Goal: Information Seeking & Learning: Find specific fact

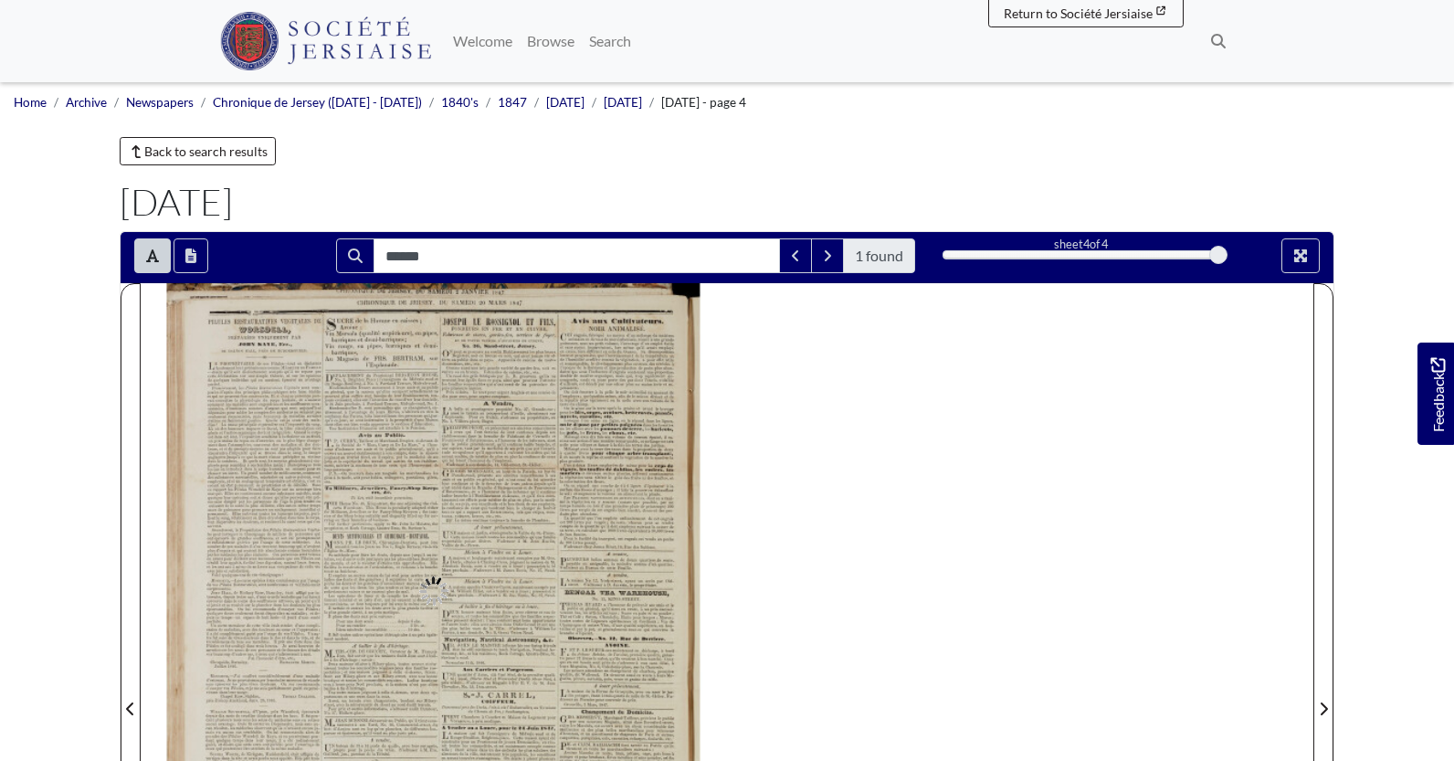
type input "******"
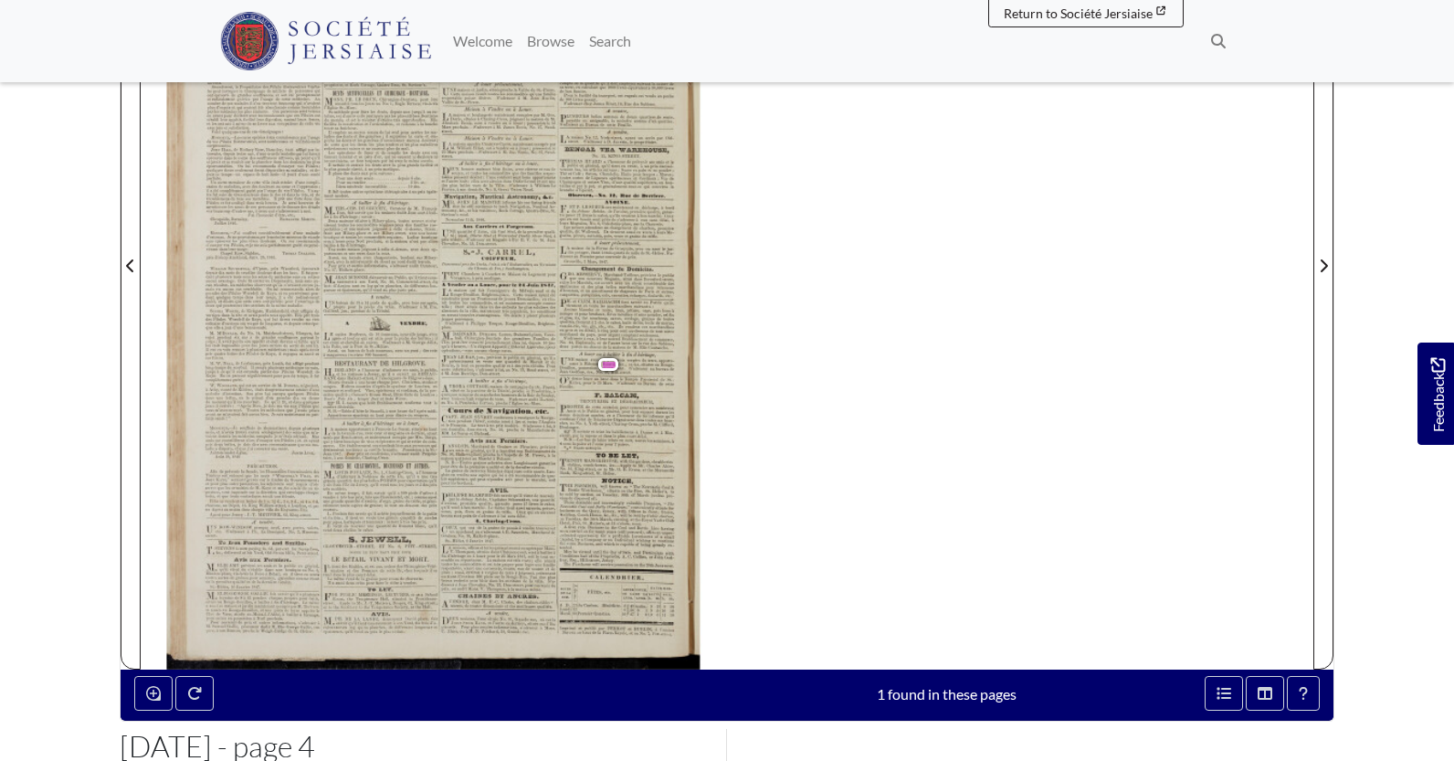
scroll to position [457, 0]
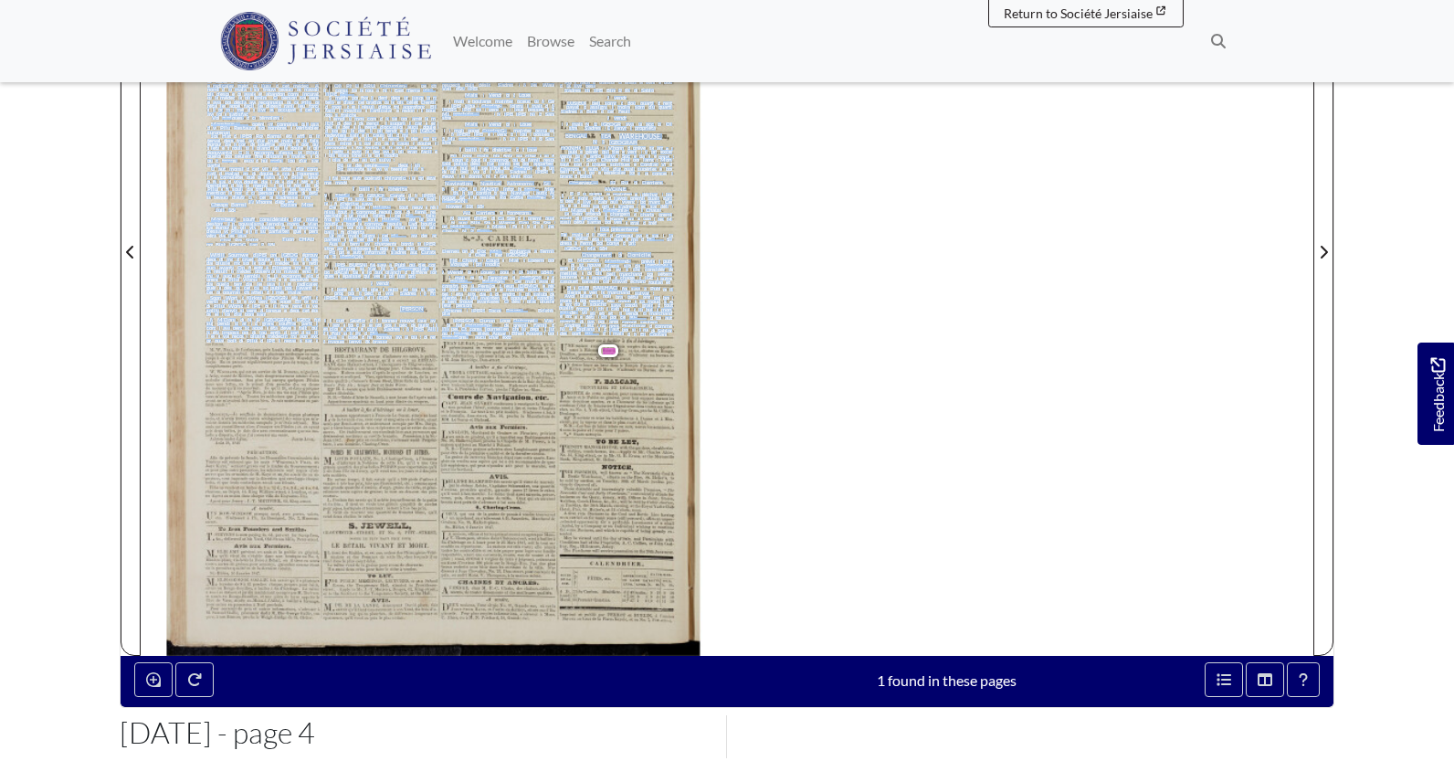
drag, startPoint x: 579, startPoint y: 338, endPoint x: 673, endPoint y: 374, distance: 100.6
click at [673, 374] on div "_y HILIPPE PICOT, en présentant ses sincéres remercimens ou les sillons avec le…" at bounding box center [440, 295] width 469 height 653
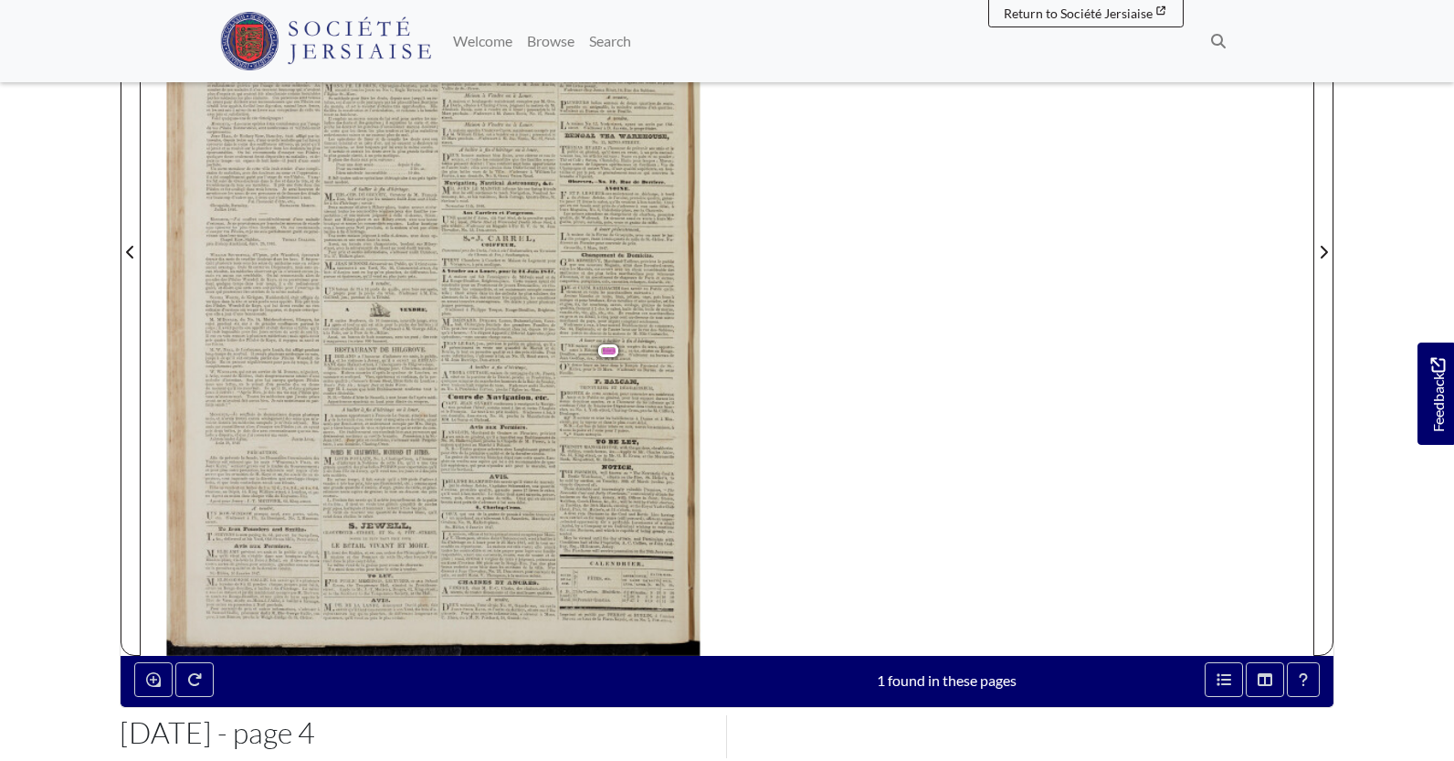
click at [864, 365] on div "eTITNT HERSEY, PILULES RESTAURATIVES eae PREPAREES JOHN DE VEGETALES WORSDELL, …" at bounding box center [727, 240] width 1173 height 829
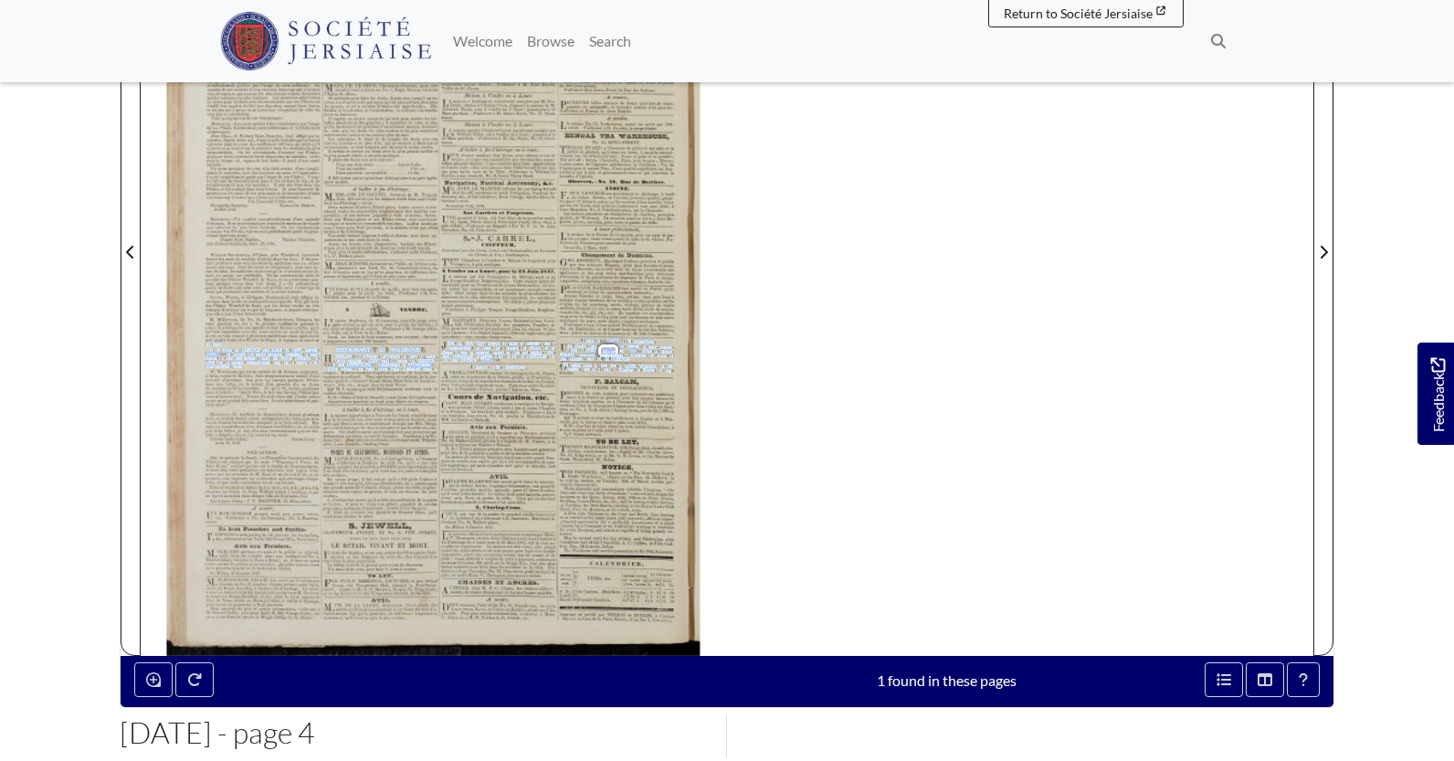
drag, startPoint x: 581, startPoint y: 339, endPoint x: 672, endPoint y: 371, distance: 96.8
click at [672, 371] on div "_y HILIPPE PICOT, en présentant ses sincéres remercimens ou les sillons avec le…" at bounding box center [440, 295] width 469 height 653
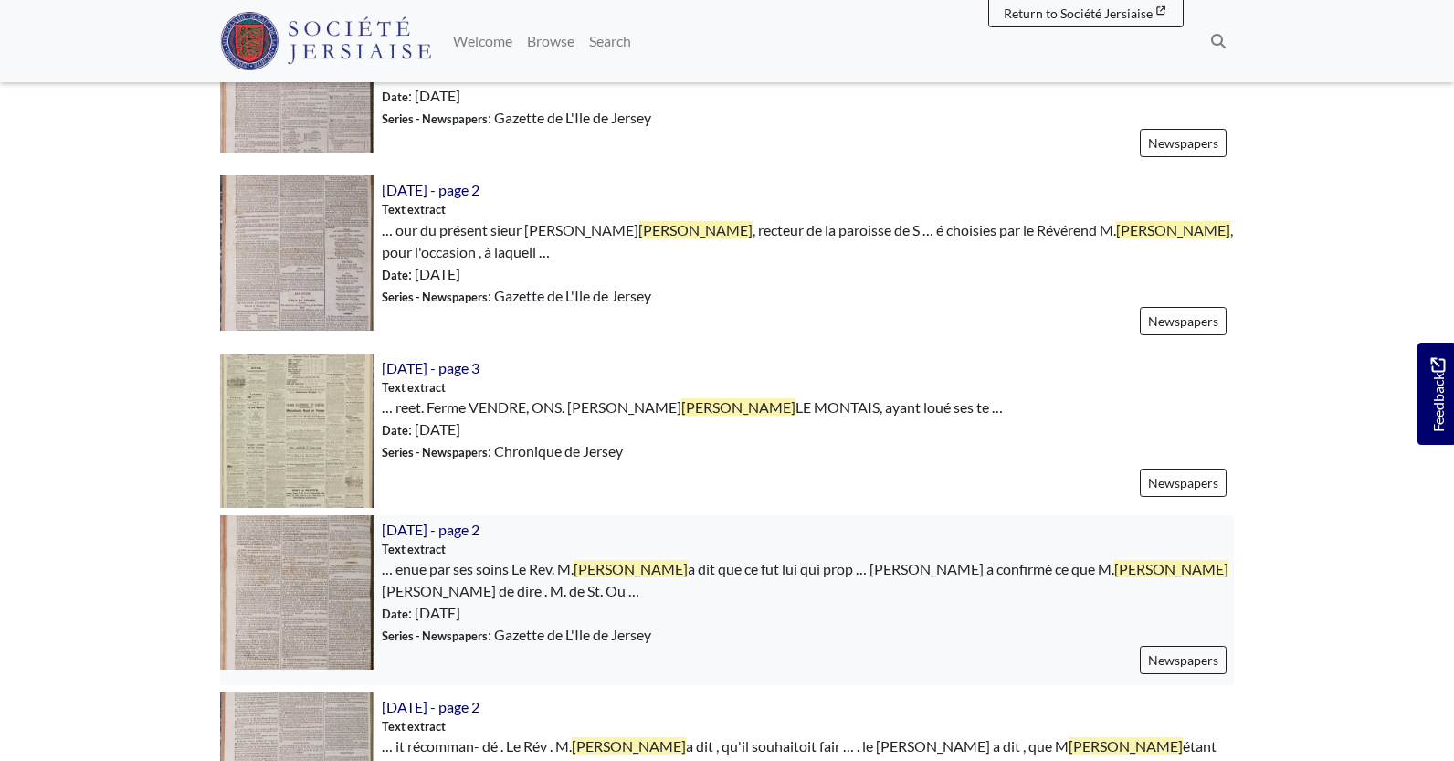
scroll to position [2101, 0]
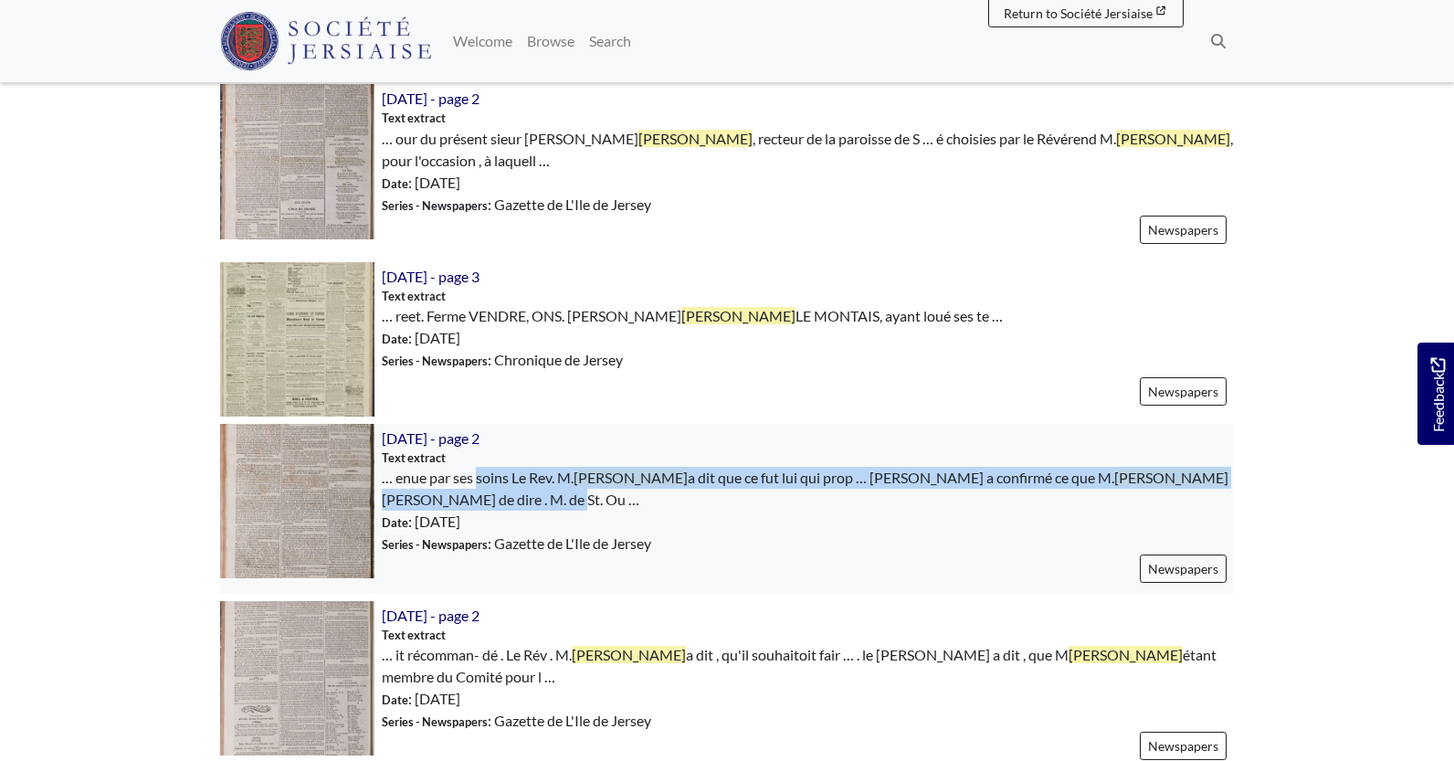
drag, startPoint x: 397, startPoint y: 432, endPoint x: 1213, endPoint y: 448, distance: 815.9
click at [1213, 448] on div "12th April 1817 - page 2 Text extract … enue par ses soins Le Rev. M. Ricard Ri…" at bounding box center [805, 509] width 860 height 170
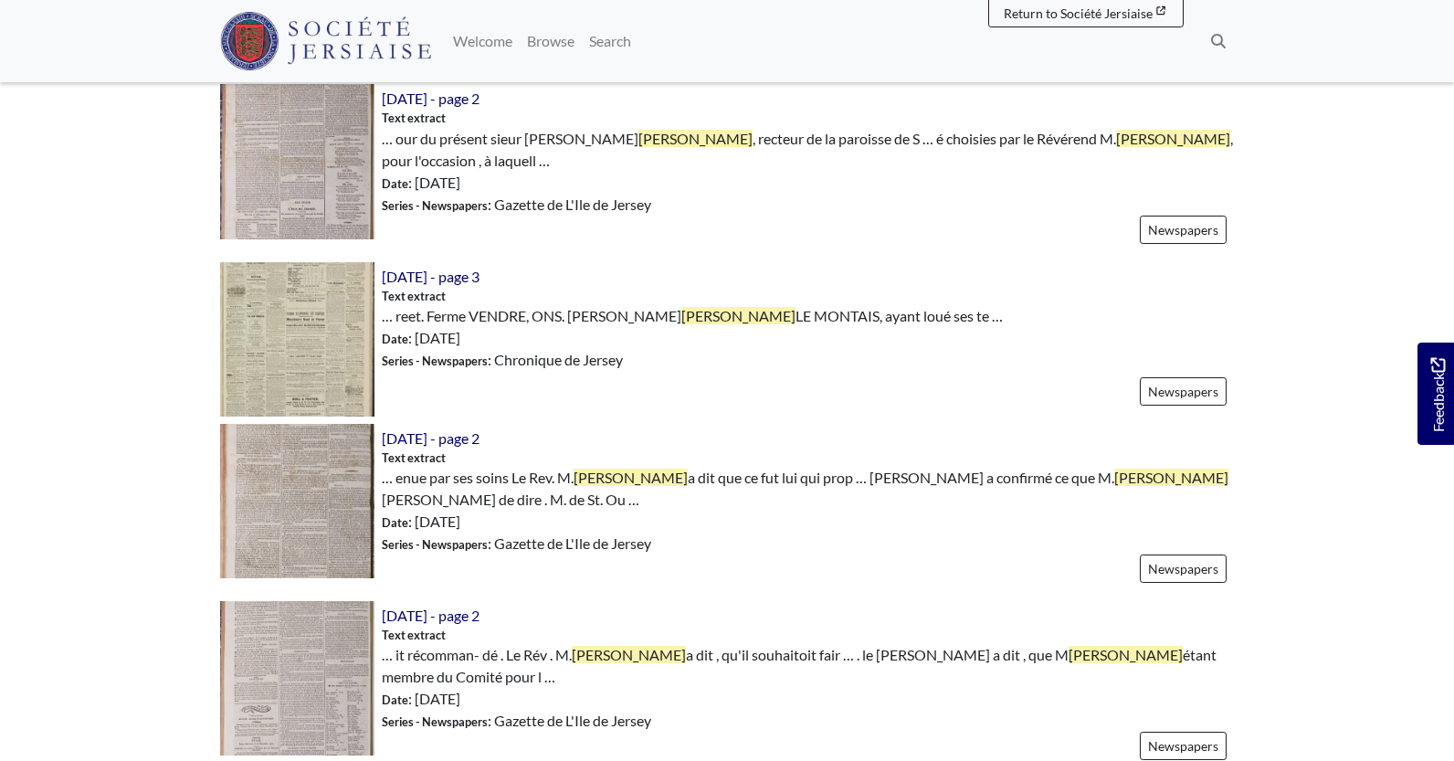
click at [1393, 52] on nav "Menu Welcome" at bounding box center [727, 41] width 1454 height 82
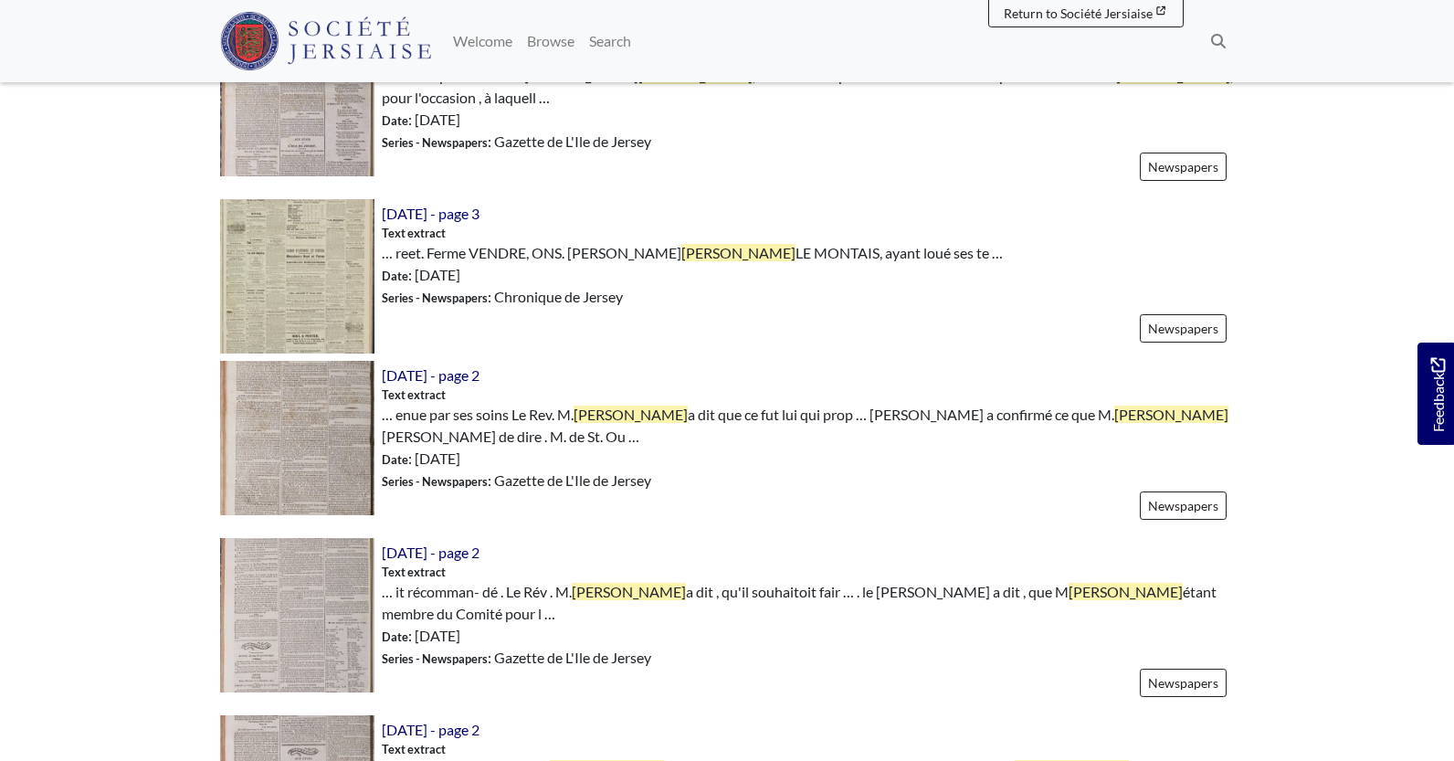
scroll to position [2284, 0]
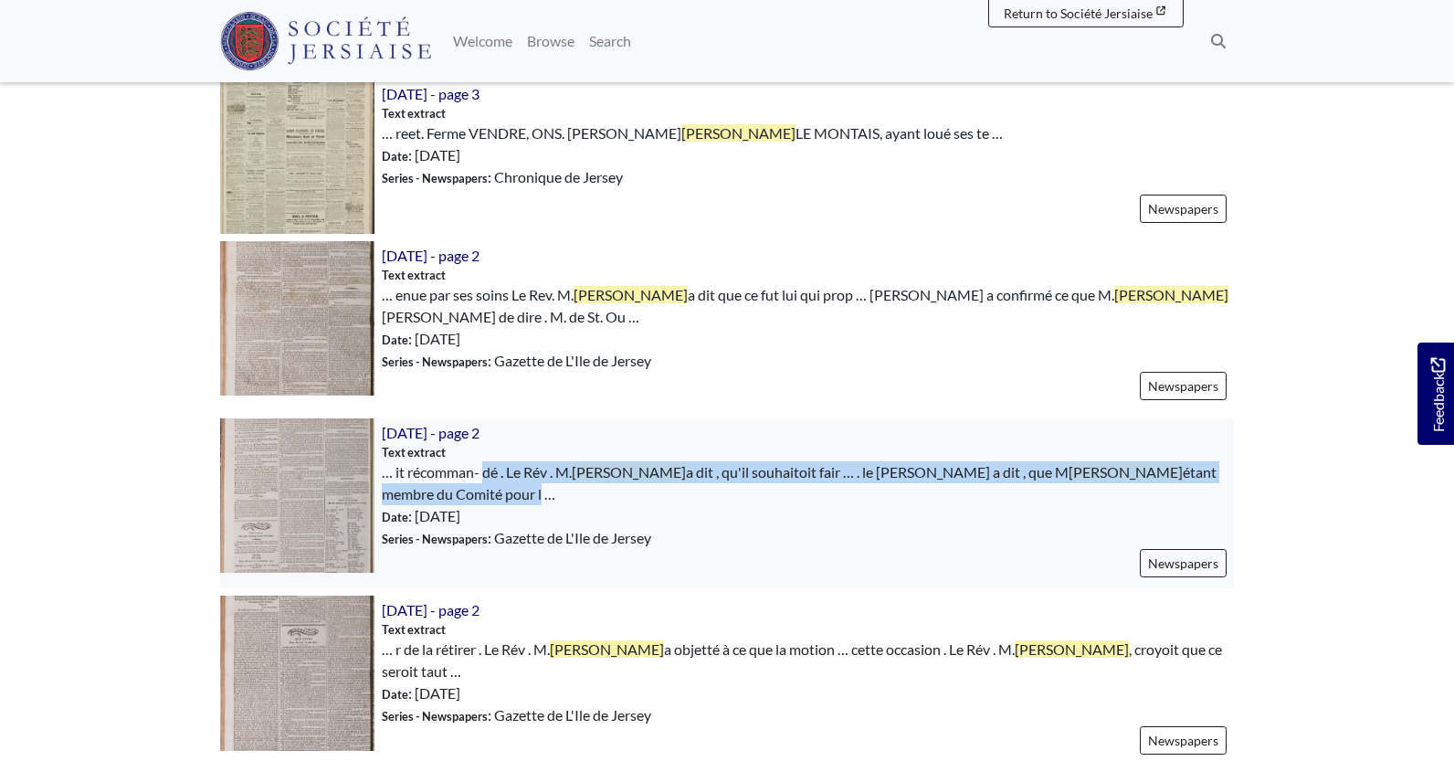
drag, startPoint x: 397, startPoint y: 409, endPoint x: 1202, endPoint y: 410, distance: 804.8
click at [1202, 461] on span "… it récomman- dé . Le Rév . M. Ricard a dit , qu'il souhaitoit fair … . le jug…" at bounding box center [808, 483] width 852 height 44
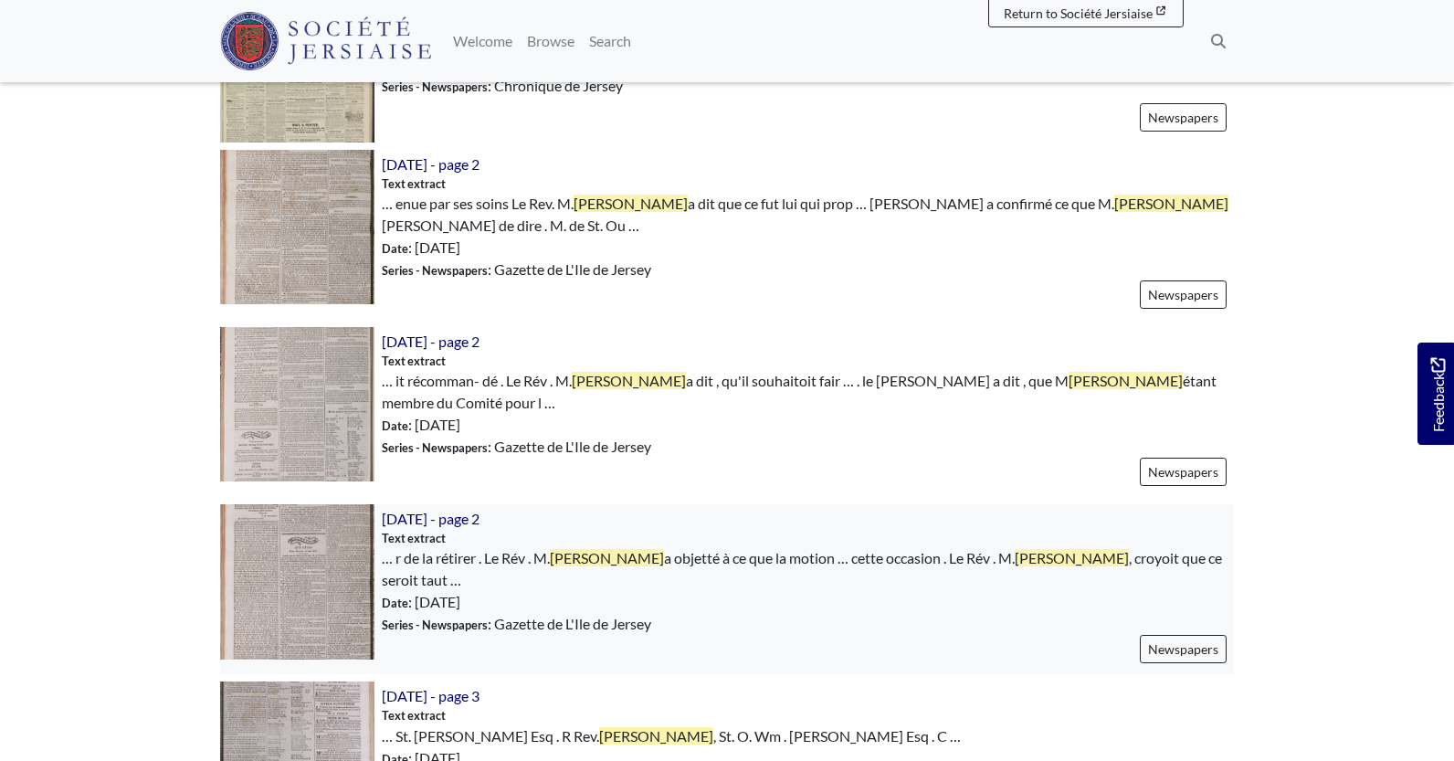
scroll to position [2466, 0]
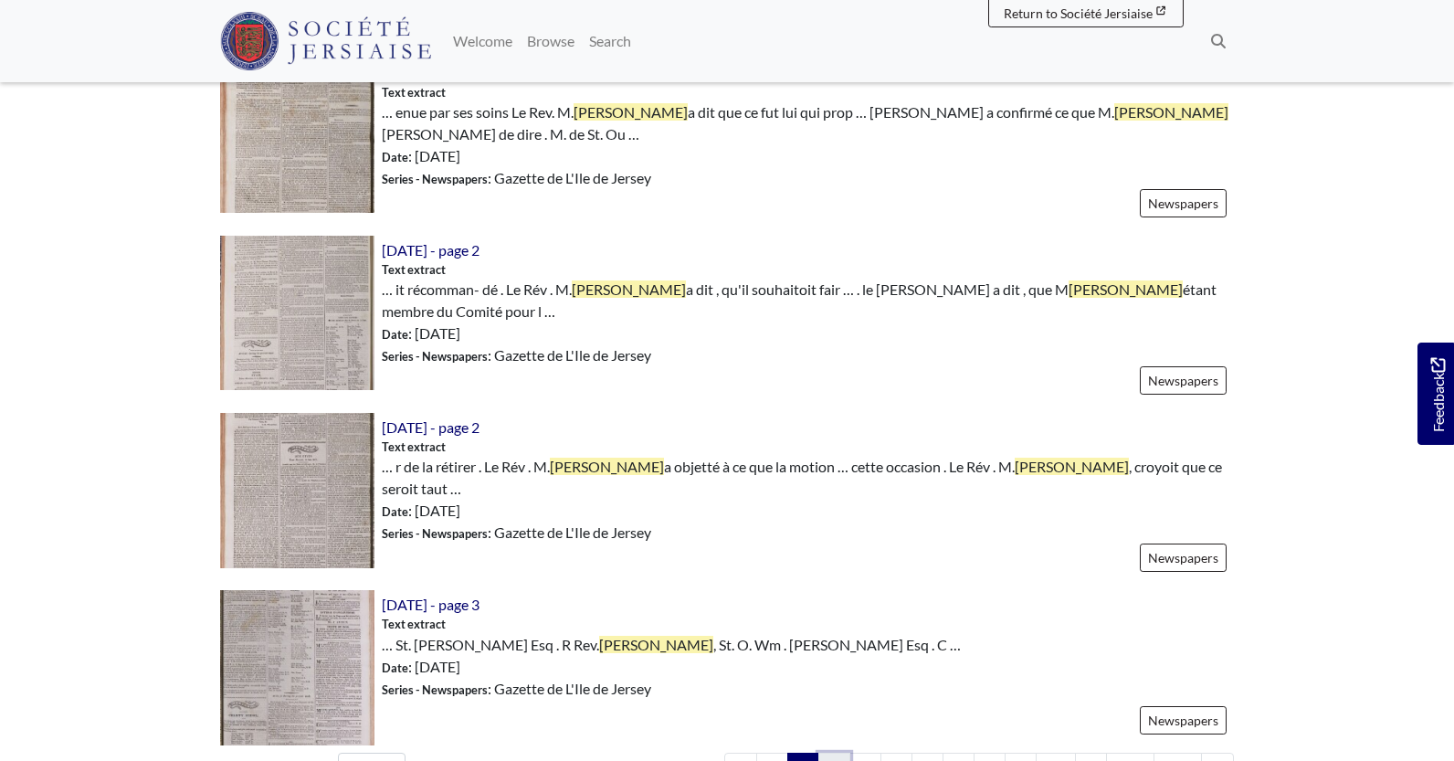
click at [824, 753] on link "3" at bounding box center [835, 770] width 32 height 35
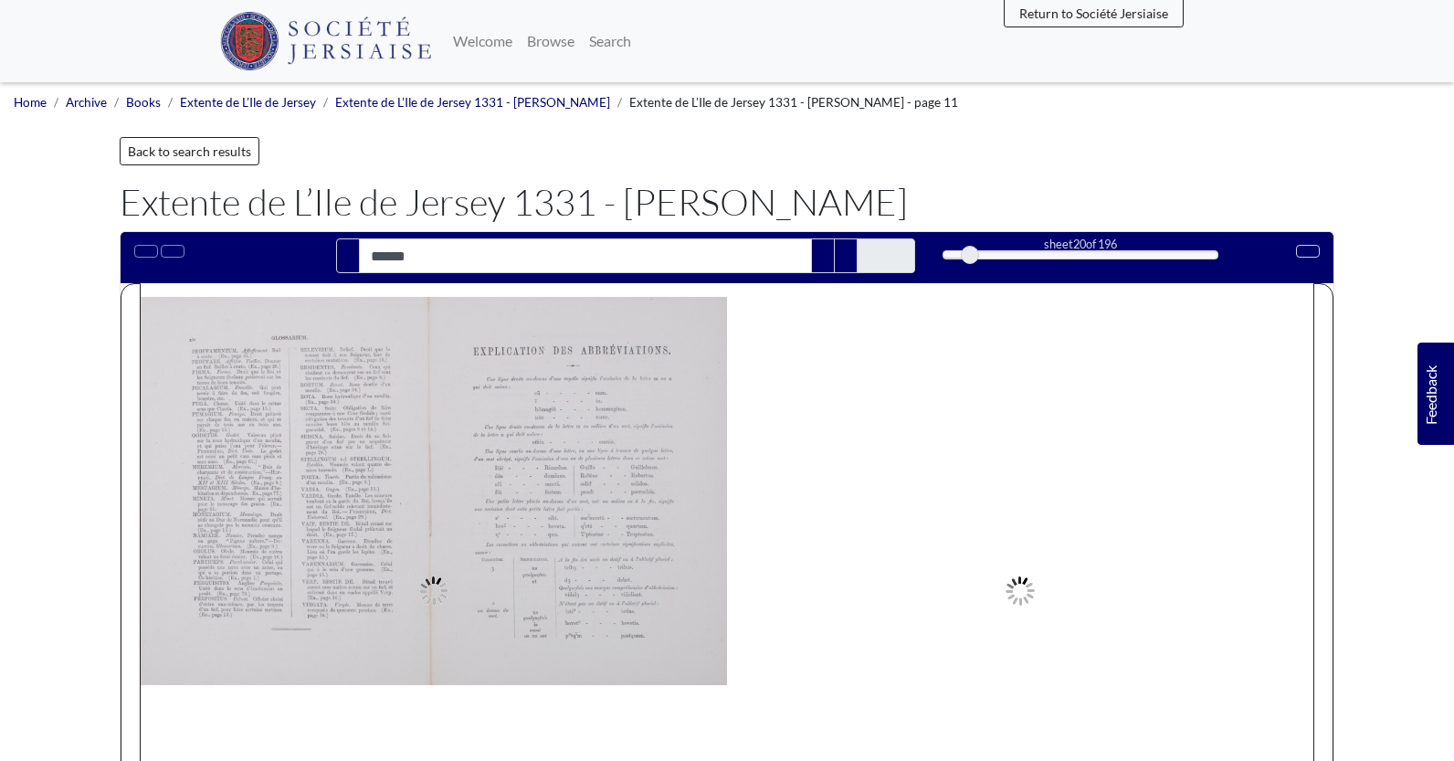
type input "******"
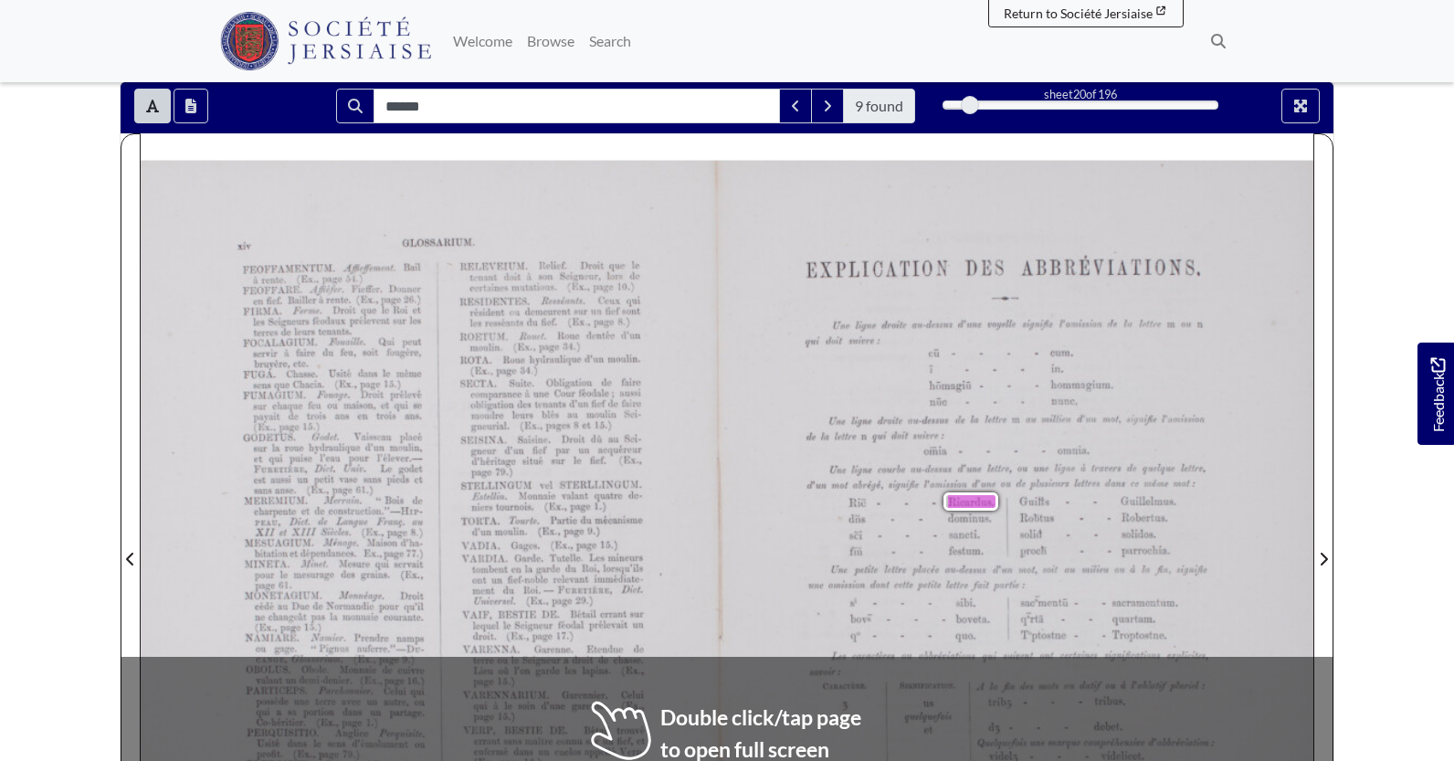
scroll to position [183, 0]
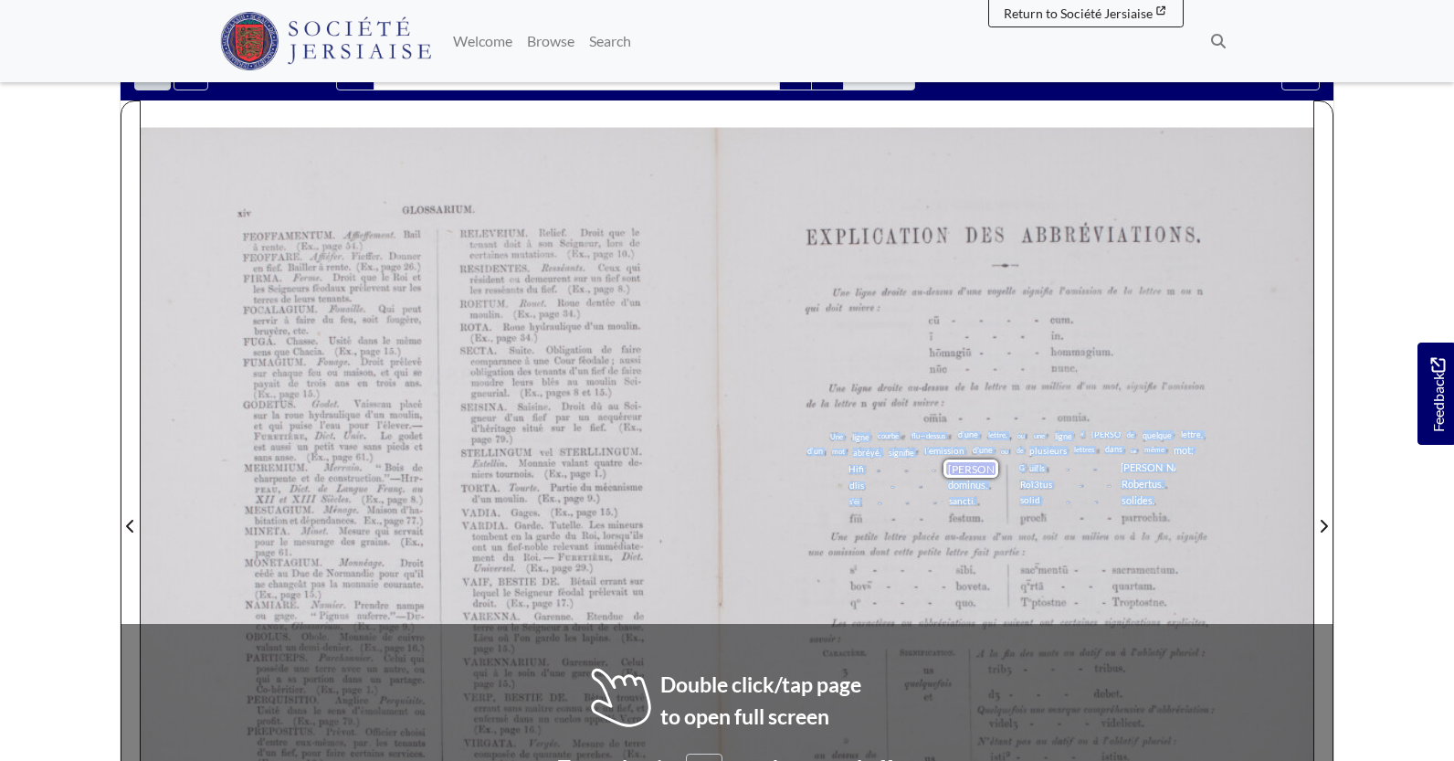
drag, startPoint x: 832, startPoint y: 437, endPoint x: 1065, endPoint y: 520, distance: 247.3
click at [1065, 520] on div "EXPLICATION DES ABBRÉVIÀTIONS. ..... Une ligne droite alt—dessus d’une voyelle …" at bounding box center [727, 528] width 1173 height 803
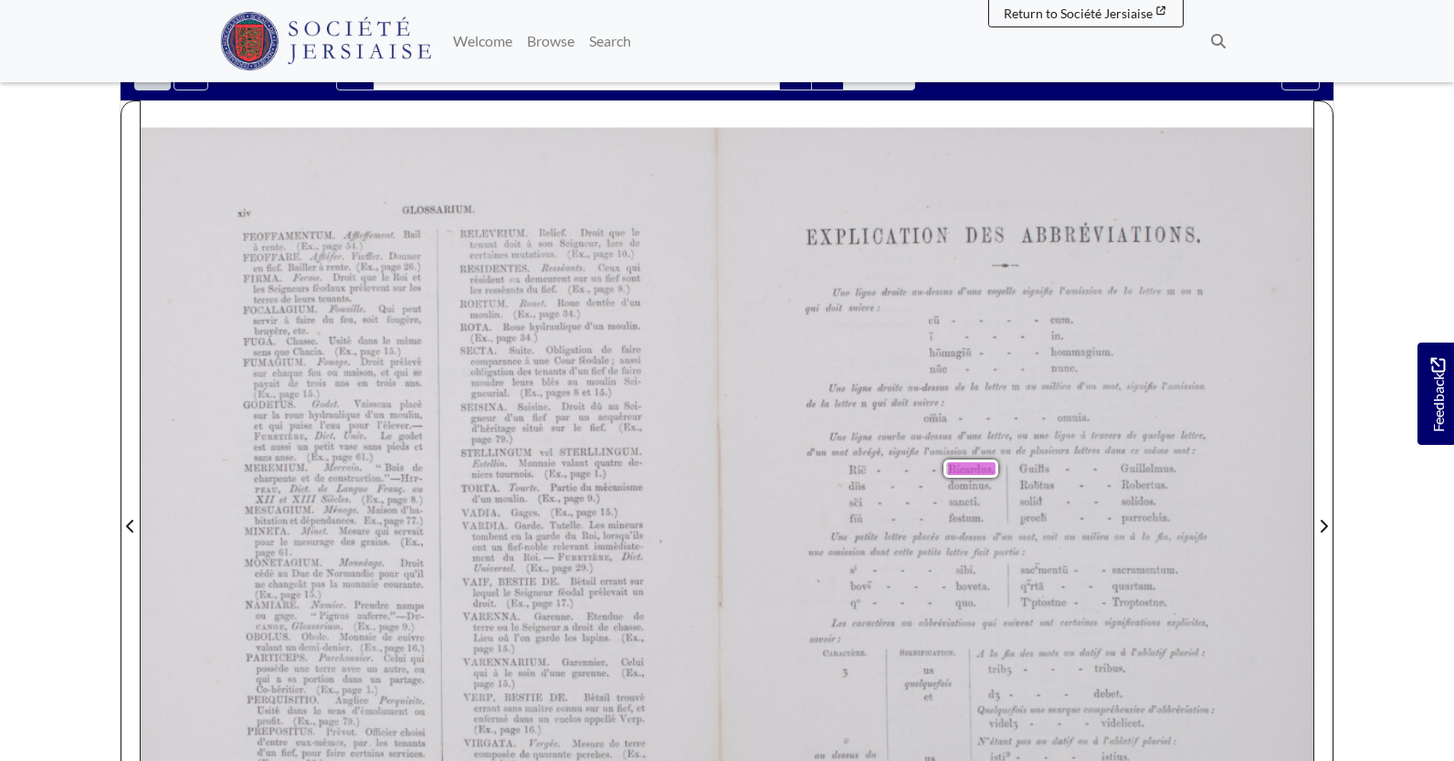
click at [1257, 327] on div "EXPLICATION DES ABBRÉVIÀTIONS. ..... Une ligne droite alt—dessus d’une voyelle …" at bounding box center [727, 528] width 1173 height 803
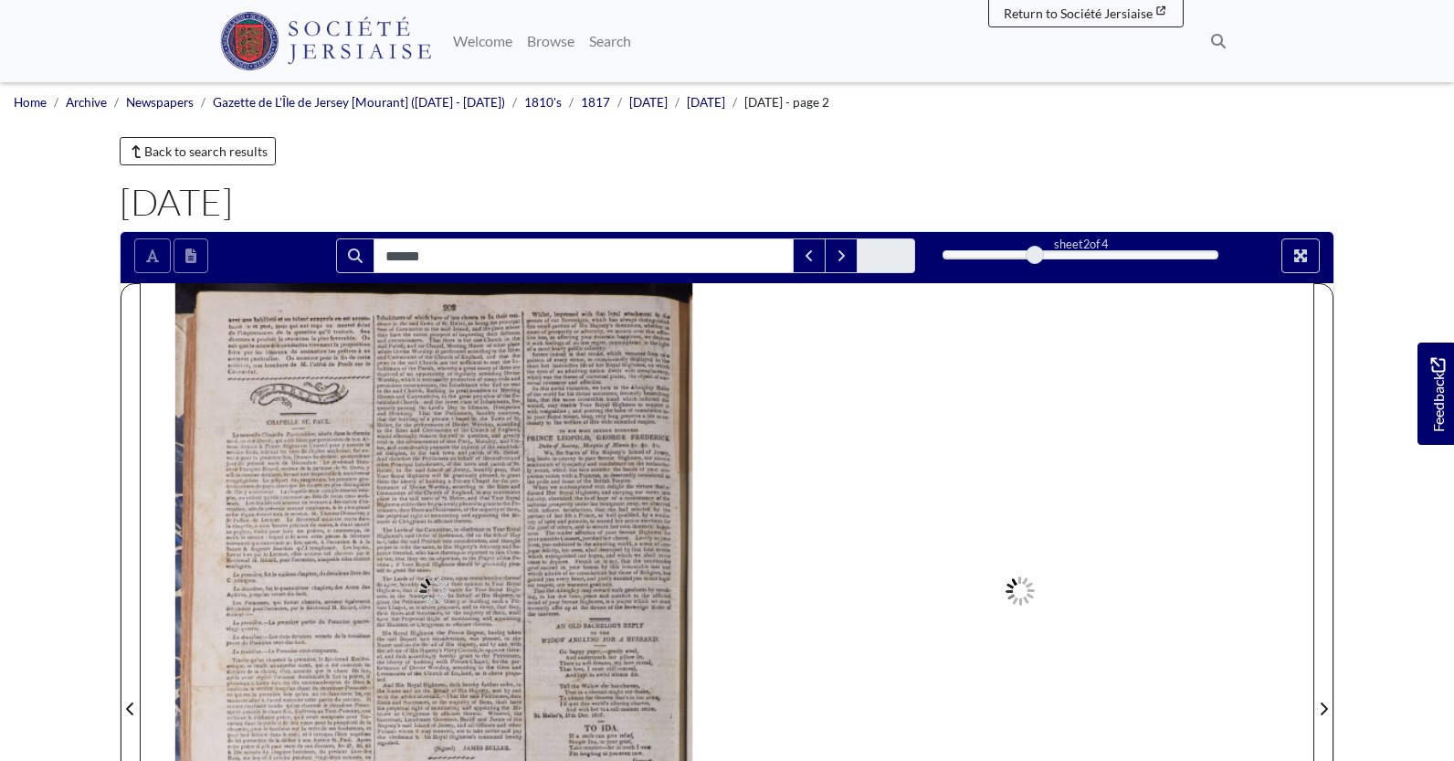
type input "******"
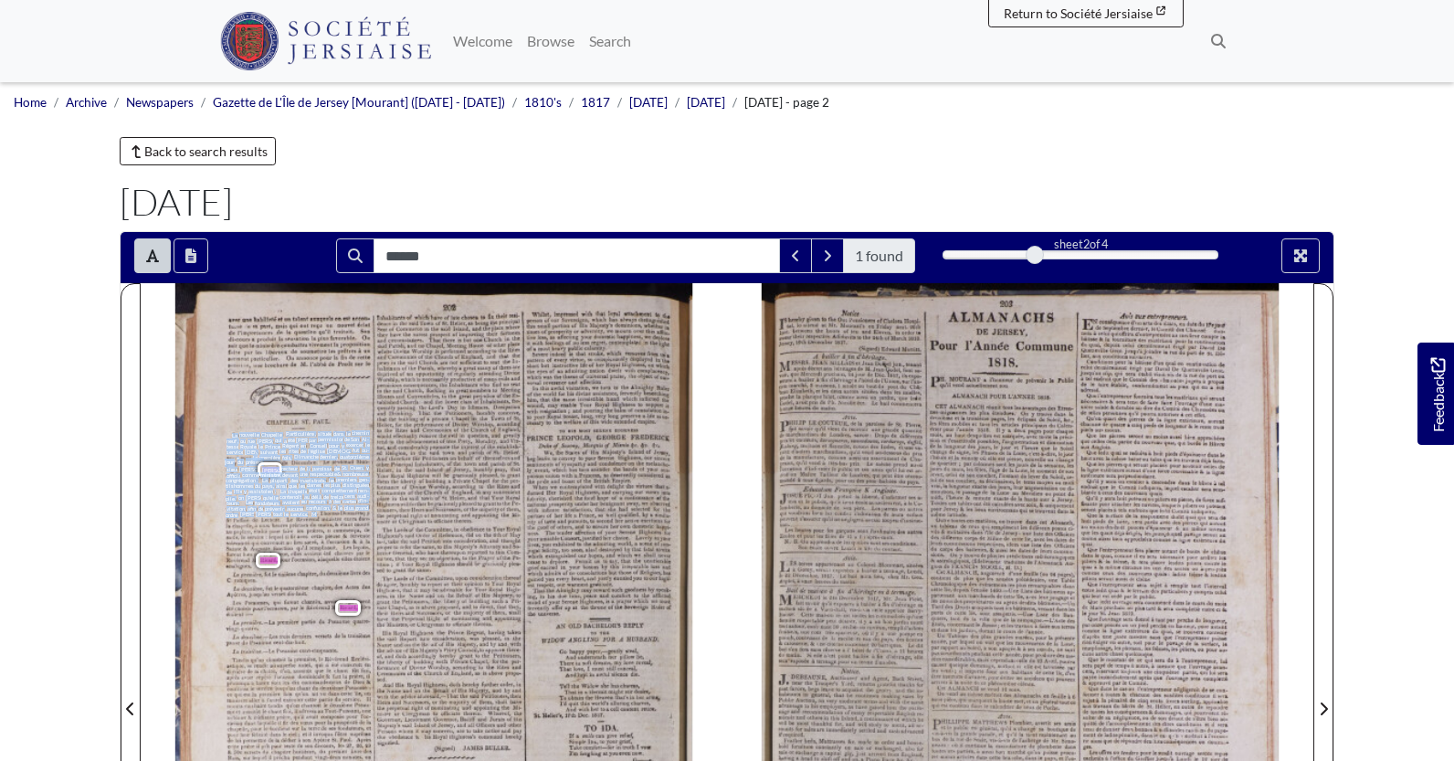
drag, startPoint x: 233, startPoint y: 436, endPoint x: 315, endPoint y: 514, distance: 113.7
click at [315, 514] on div "La nouvelle Chapelle Particulière , située dans le chemin neuf , ou rue Durell …" at bounding box center [297, 530] width 145 height 201
click at [441, 486] on span "Worship" at bounding box center [438, 486] width 20 height 6
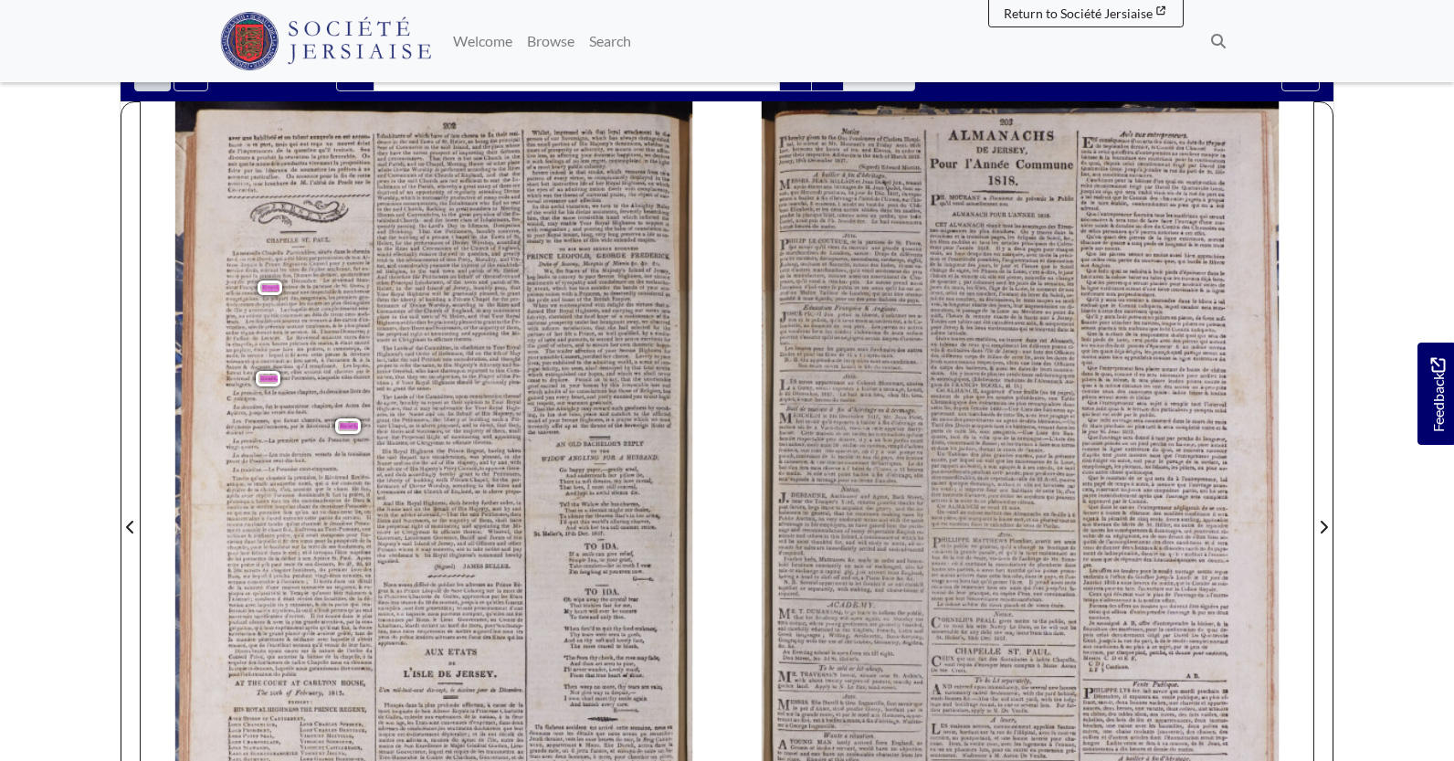
scroll to position [183, 0]
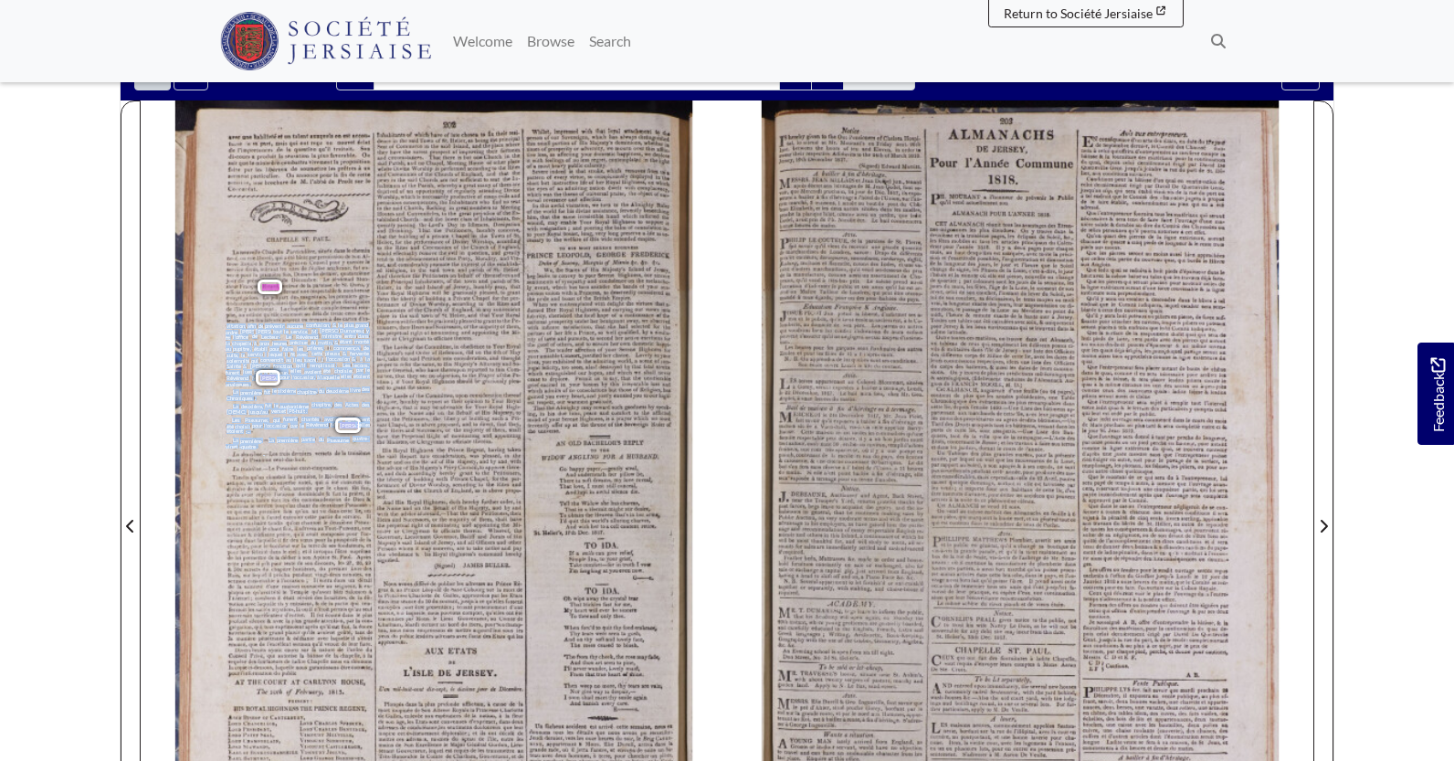
drag, startPoint x: 227, startPoint y: 323, endPoint x: 340, endPoint y: 459, distance: 175.8
click at [340, 459] on div "avec une habilleté et un talent auxquels on est accou- tumé de sa part , mais q…" at bounding box center [451, 514] width 552 height 829
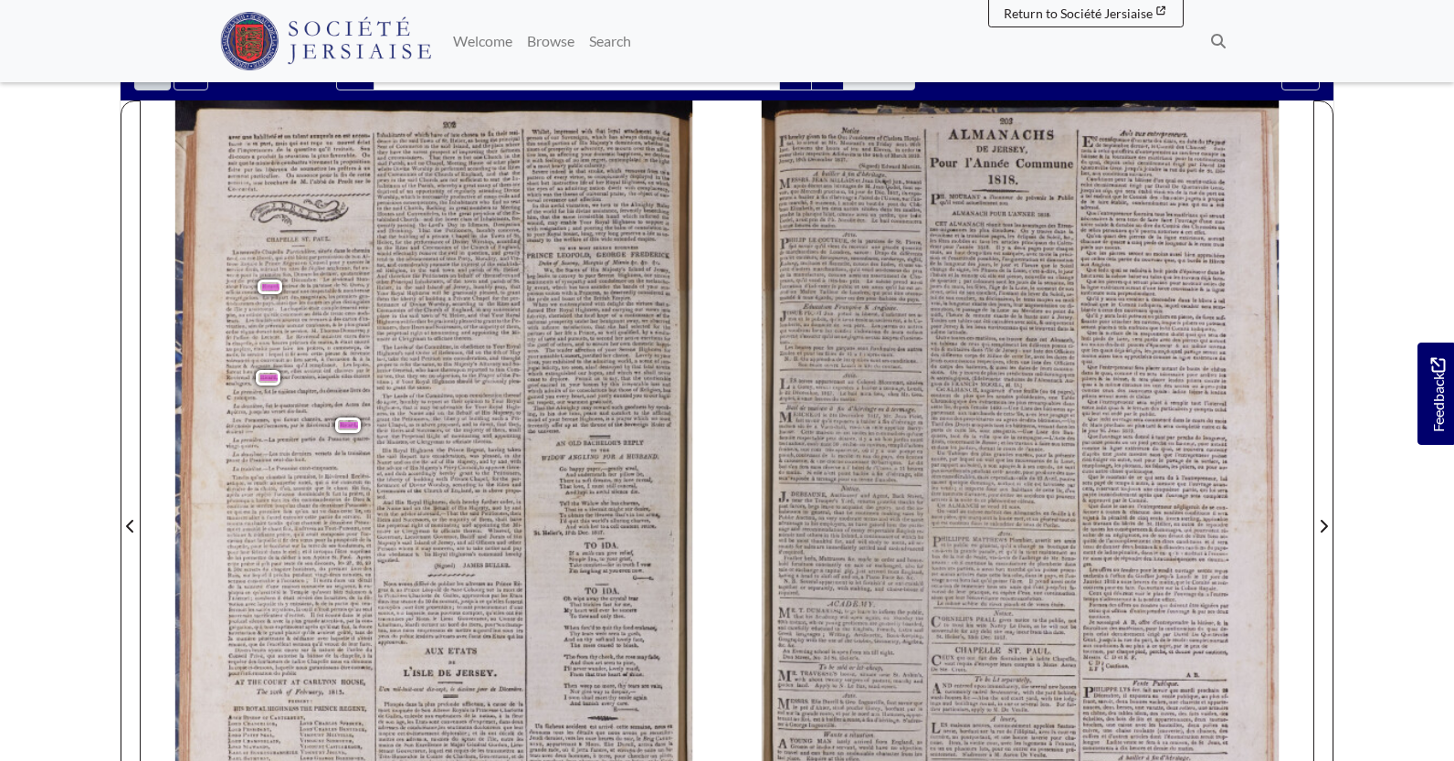
click at [76, 182] on body "Menu" at bounding box center [727, 594] width 1454 height 1554
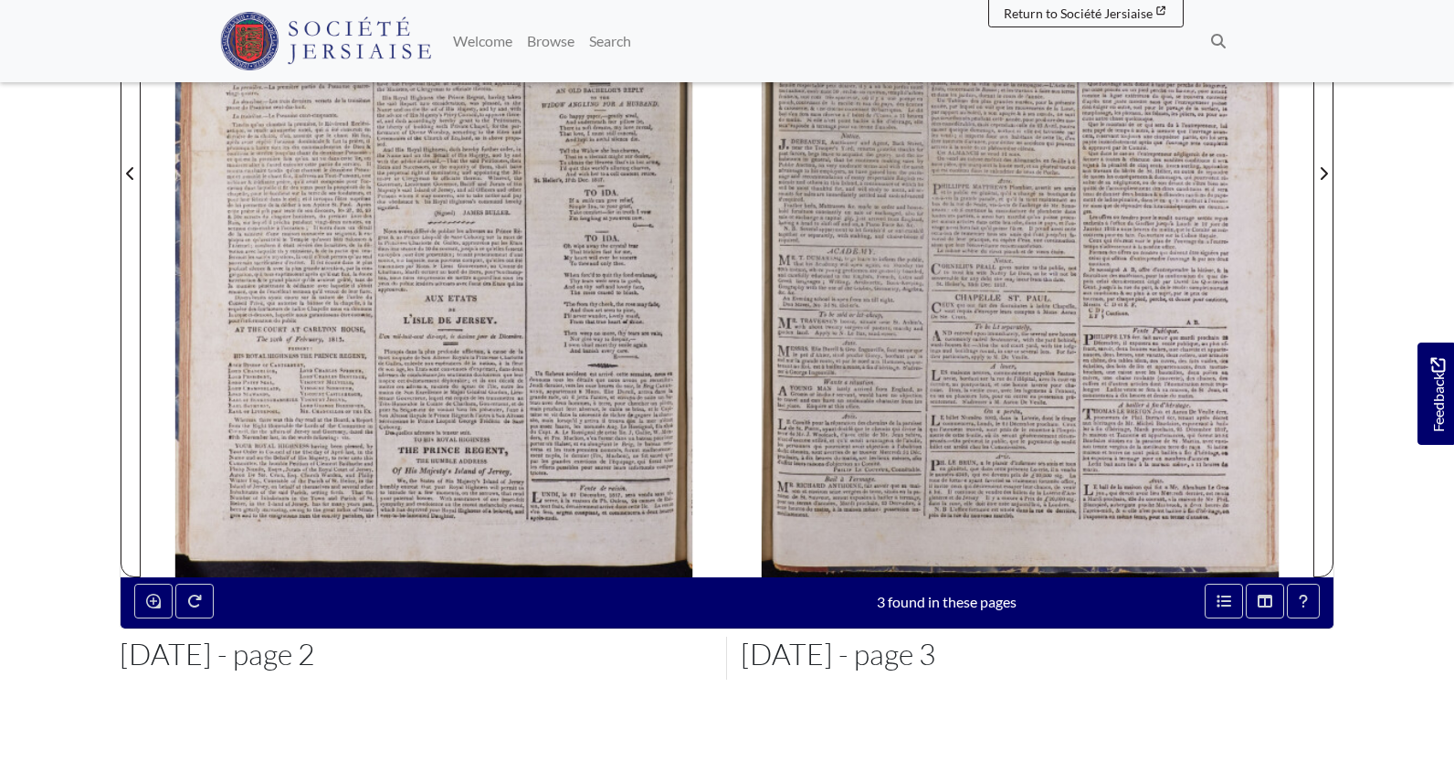
scroll to position [639, 0]
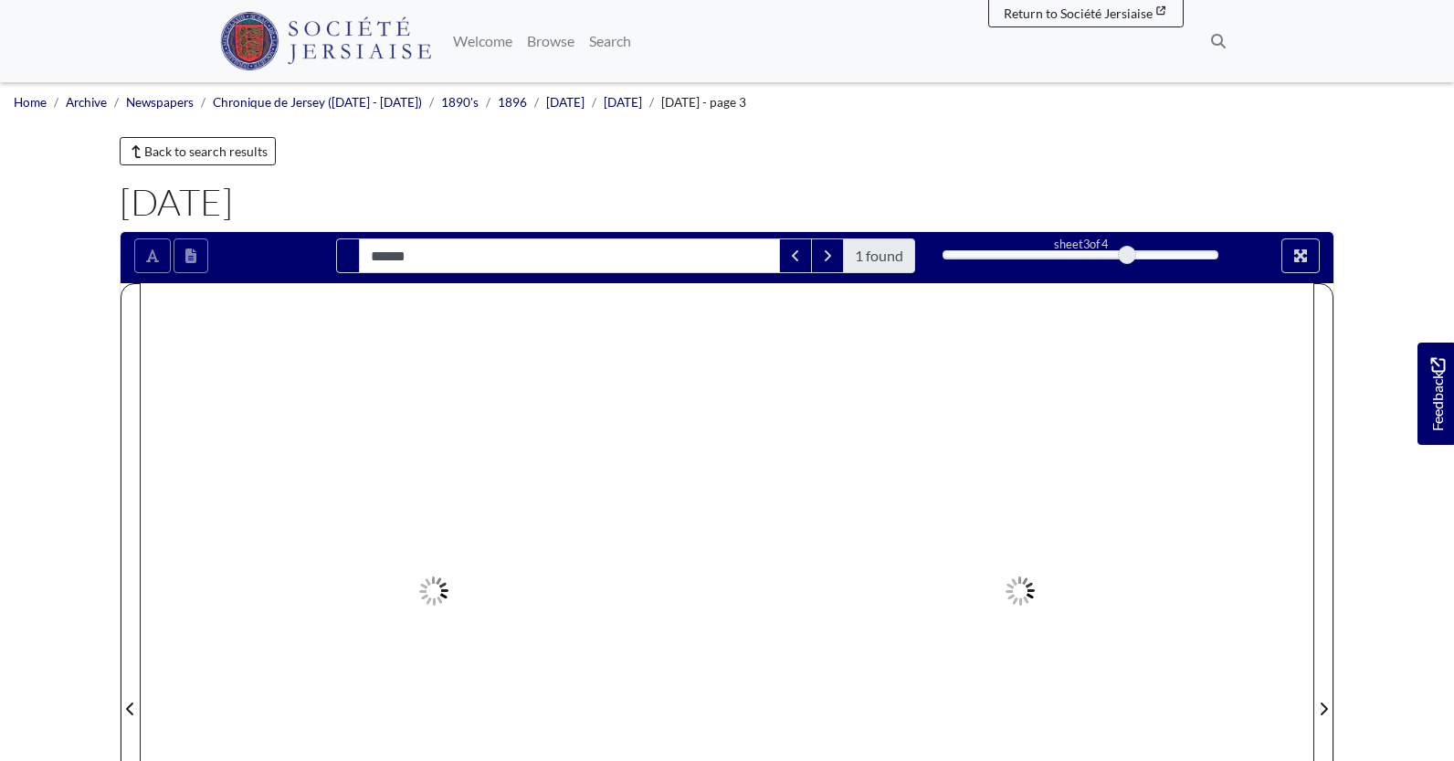
type input "******"
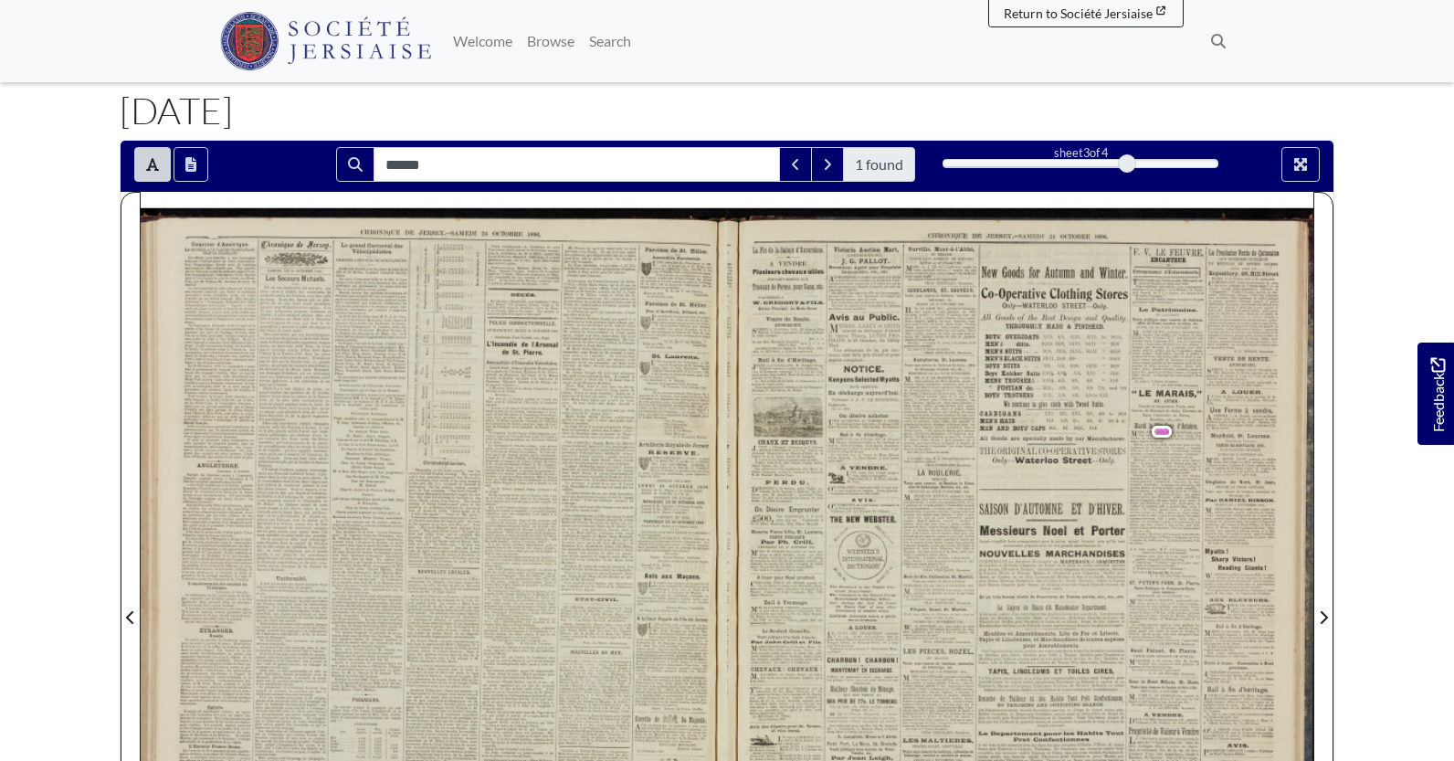
scroll to position [183, 0]
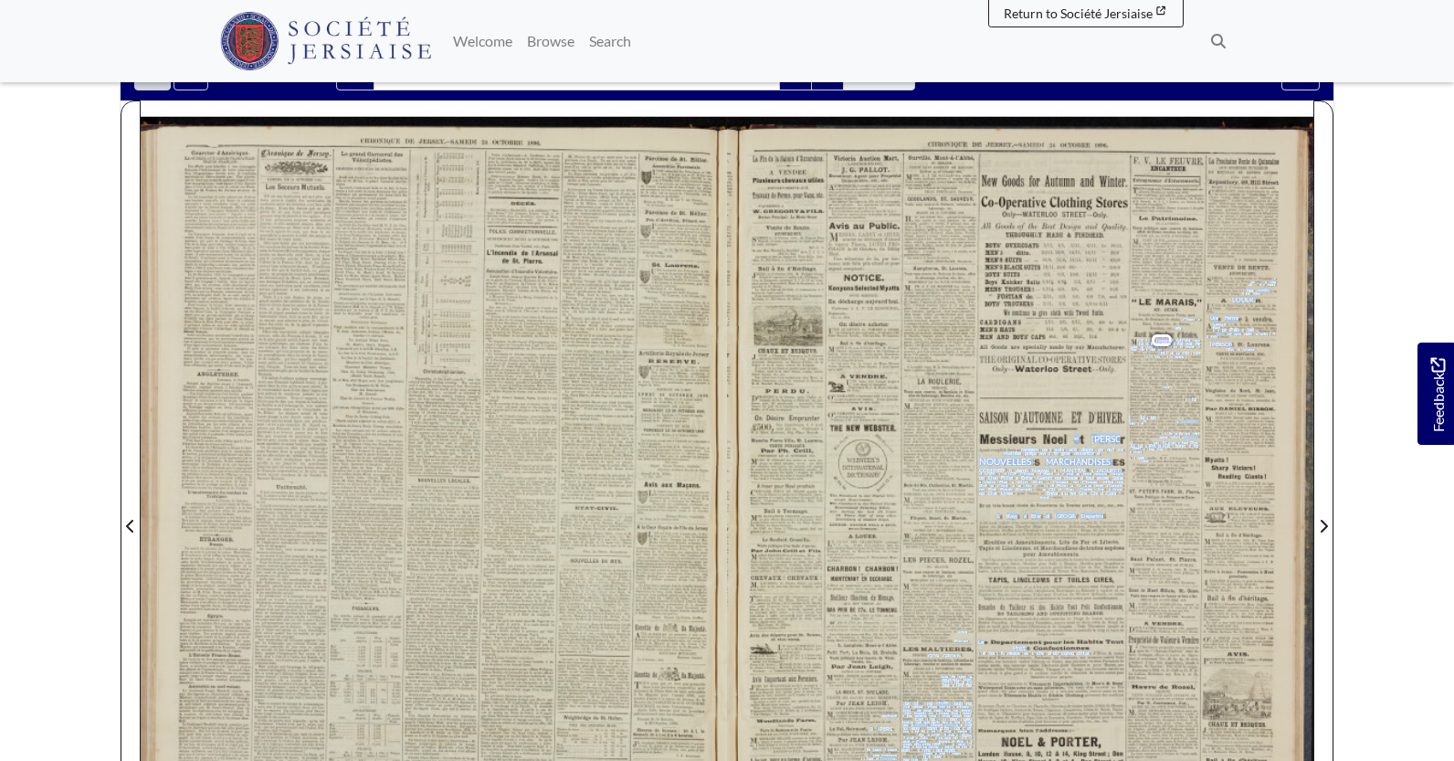
drag, startPoint x: 1135, startPoint y: 336, endPoint x: 1186, endPoint y: 398, distance: 80.5
click at [1186, 398] on div "CHRONIQUE JERSEY.~SAMEDI ae Auction 2, CHURCH A sera VENDRE port POUVANT djets …" at bounding box center [1020, 523] width 586 height 813
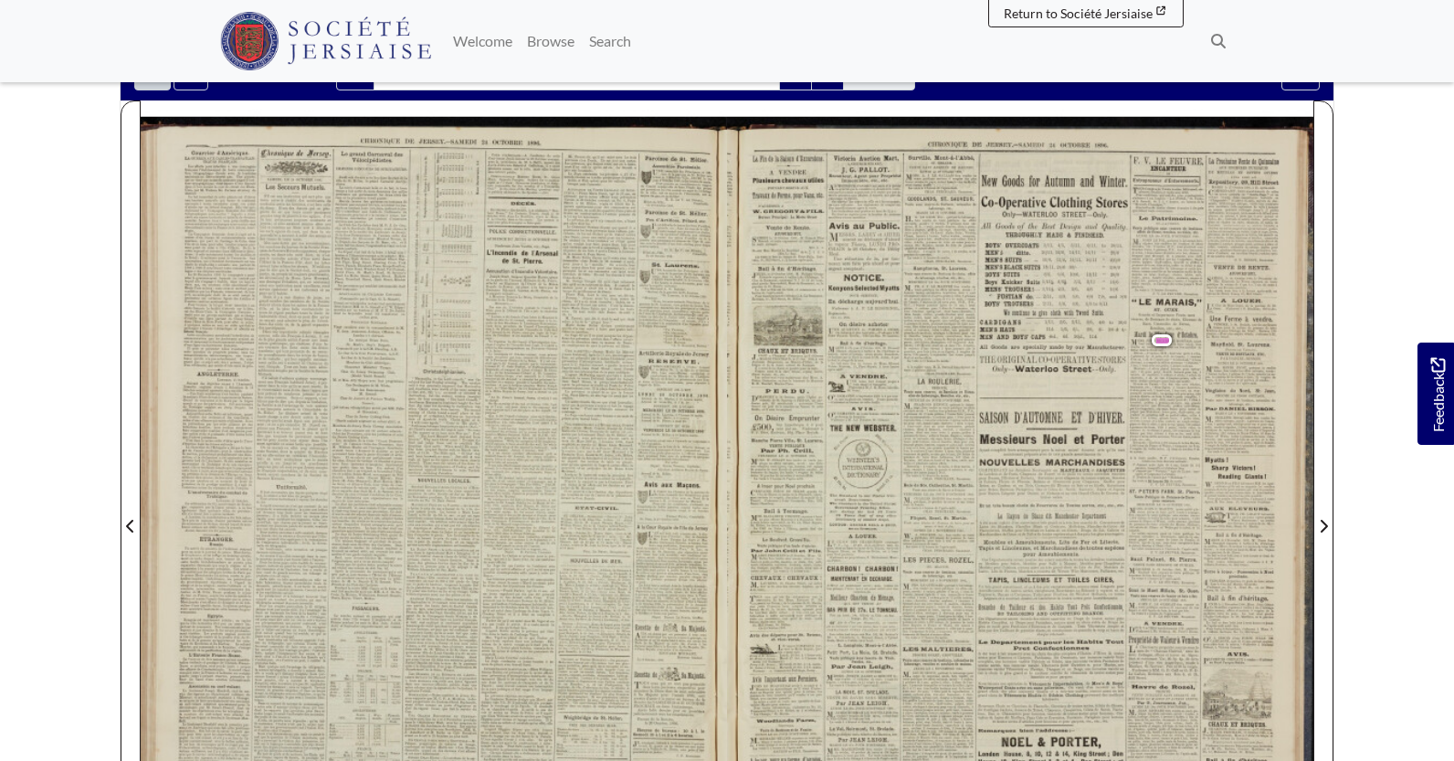
click at [1394, 212] on body "Menu" at bounding box center [727, 594] width 1454 height 1554
drag, startPoint x: 1135, startPoint y: 333, endPoint x: 1148, endPoint y: 339, distance: 15.1
click at [1148, 339] on div "CHRONIQUE JERSEY.~SAMEDI ae Auction 2, CHURCH A sera VENDRE port POUVANT djets …" at bounding box center [1020, 523] width 586 height 813
click at [1439, 177] on body "Menu" at bounding box center [727, 594] width 1454 height 1554
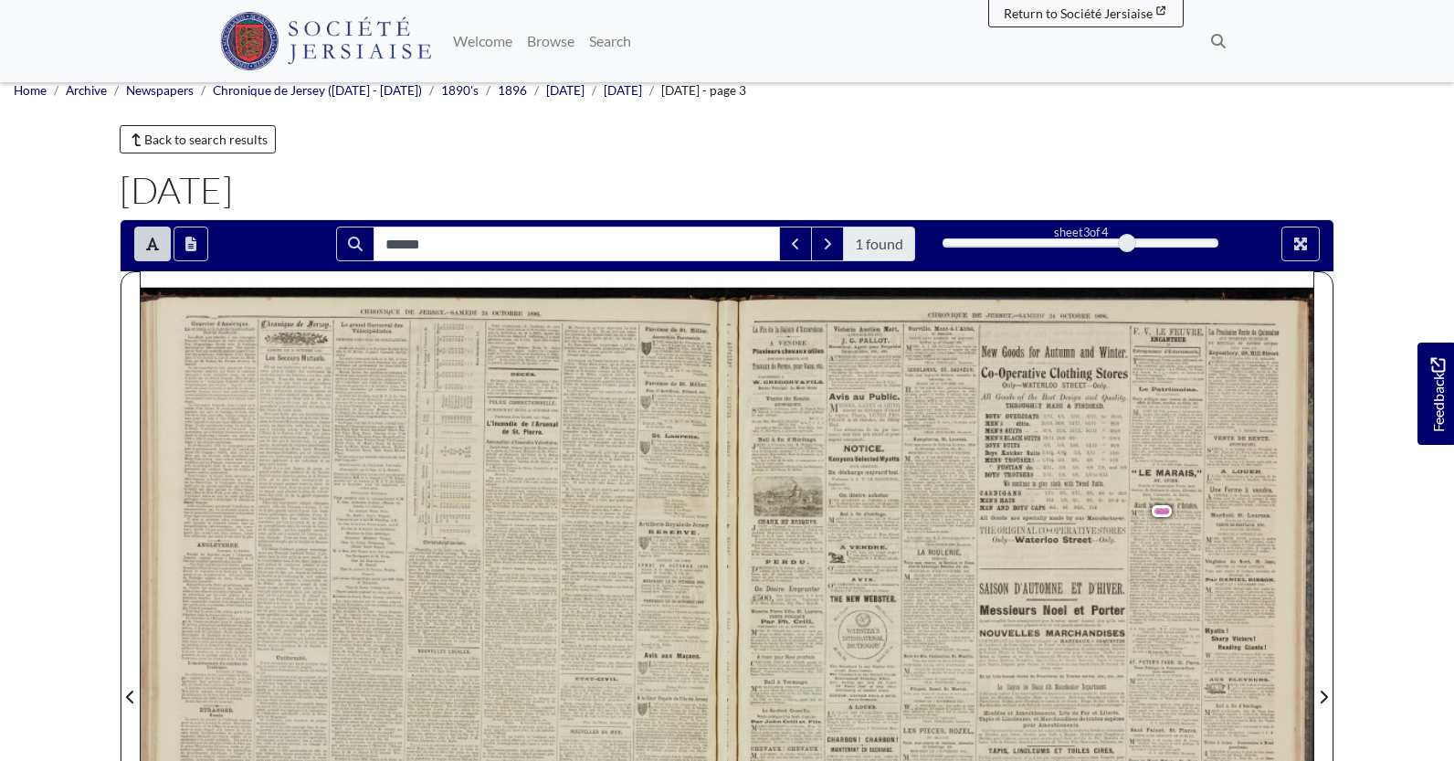
scroll to position [0, 0]
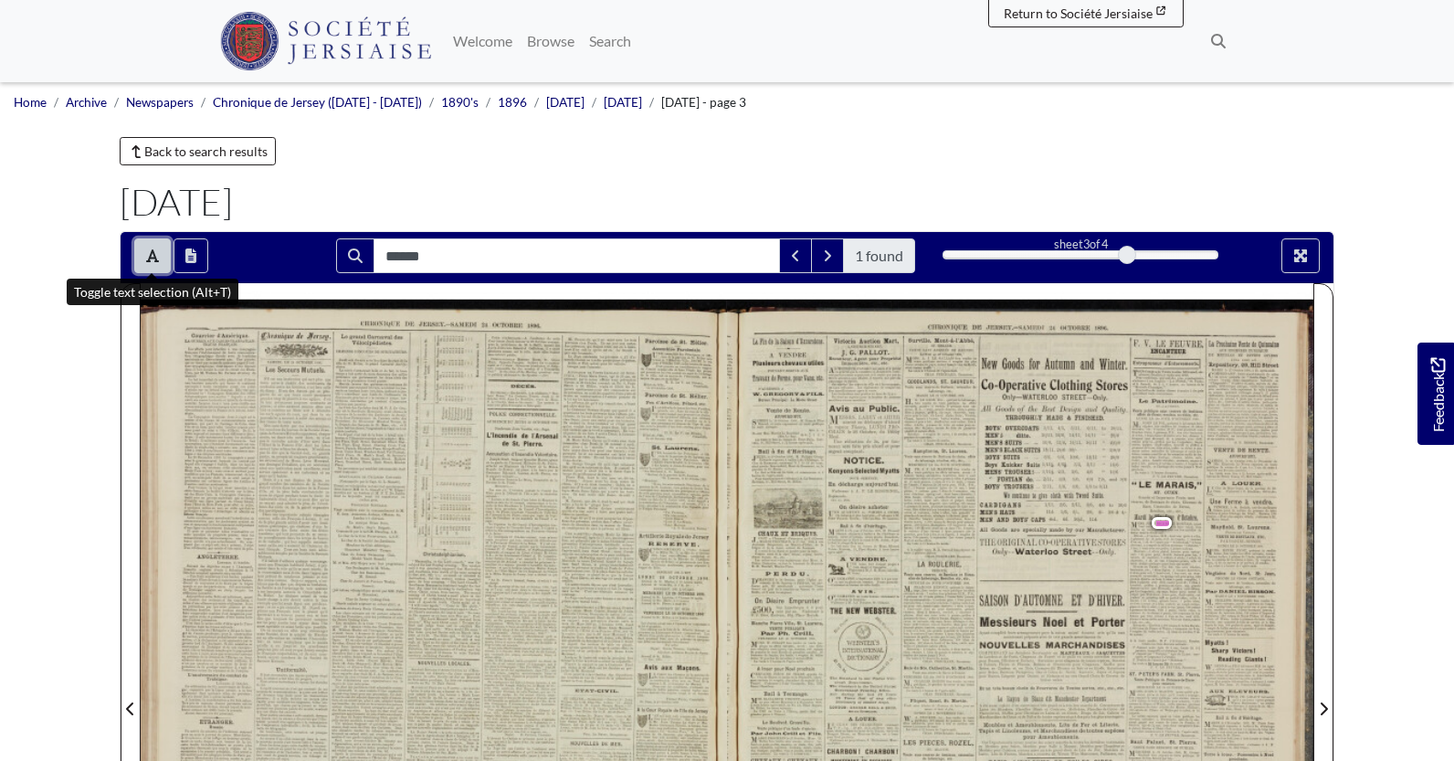
click at [153, 253] on icon "Toggle text selection (Alt+T)" at bounding box center [152, 255] width 13 height 13
drag, startPoint x: 1132, startPoint y: 512, endPoint x: 1157, endPoint y: 537, distance: 35.5
click at [1157, 537] on div at bounding box center [1020, 697] width 586 height 829
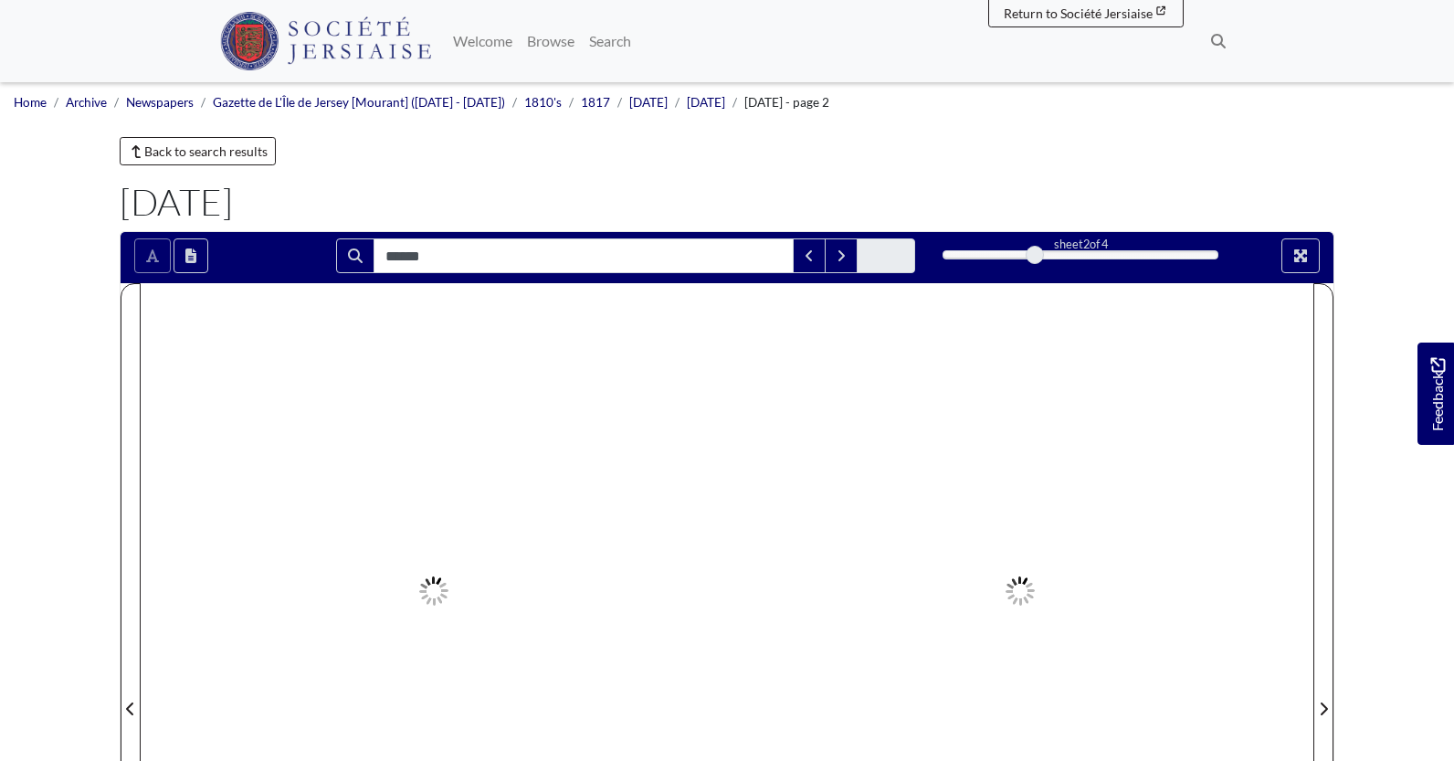
type input "******"
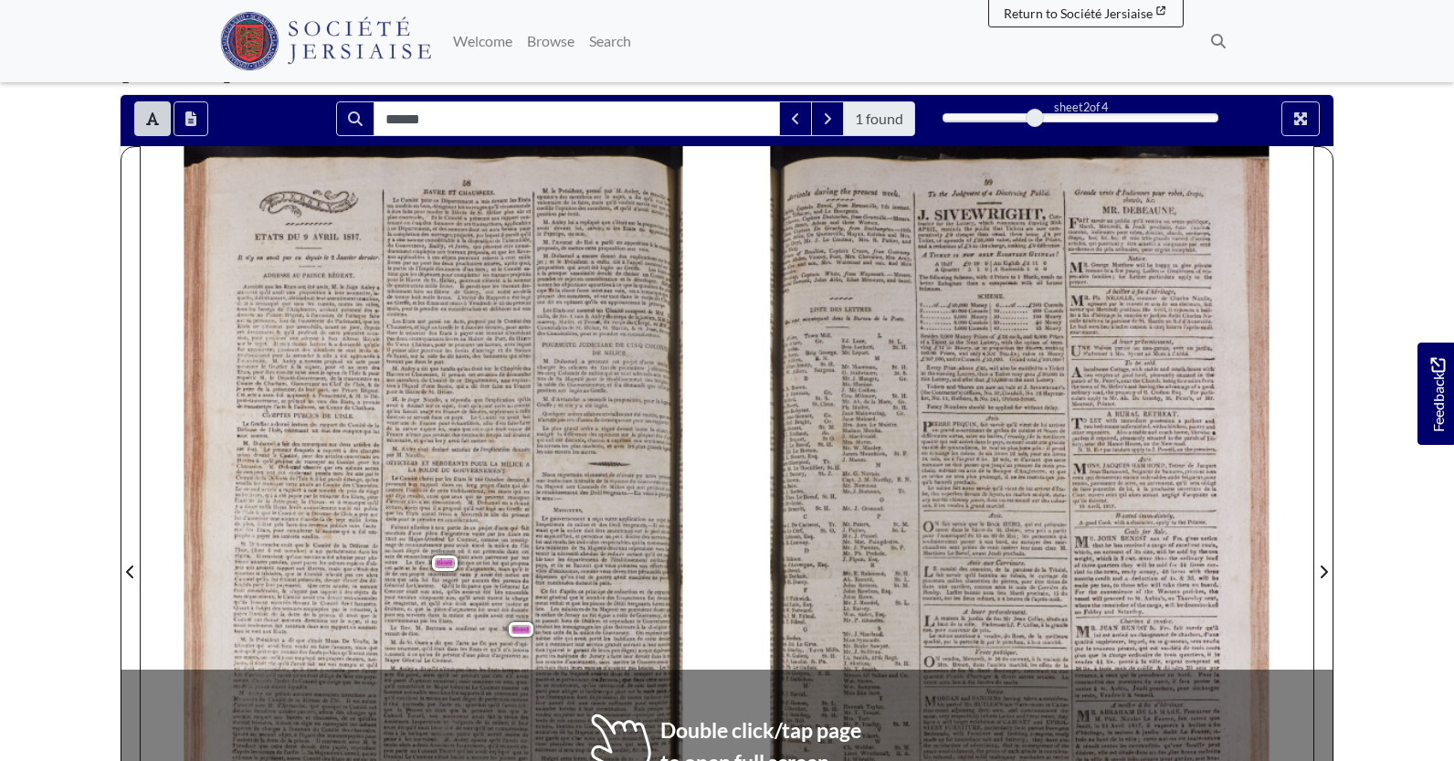
scroll to position [183, 0]
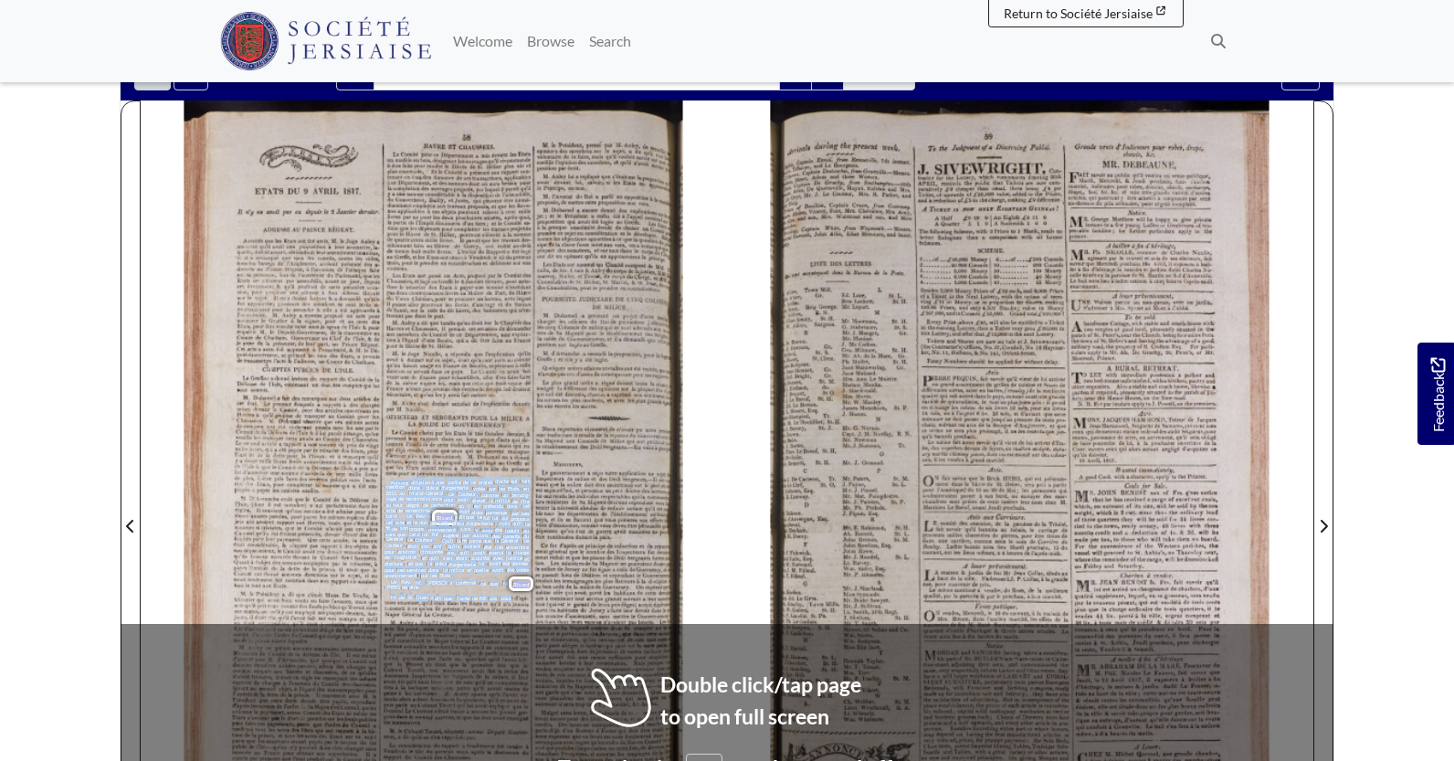
drag, startPoint x: 391, startPoint y: 479, endPoint x: 512, endPoint y: 596, distance: 168.0
click at [512, 596] on div "Le Comité choisi par les Etats le 16e Octobre dernier , à montre l'inutilité de…" at bounding box center [458, 523] width 146 height 187
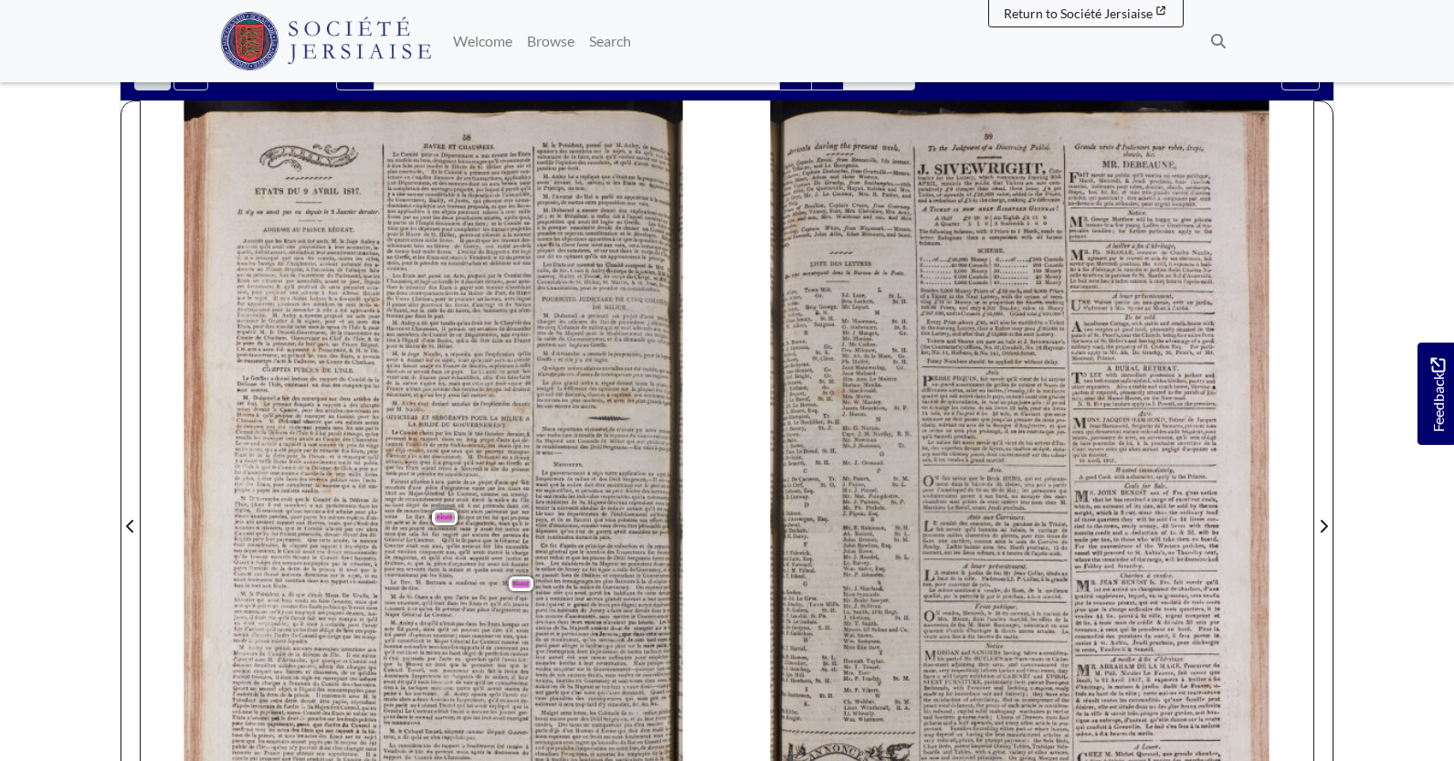
click at [62, 348] on body "Menu" at bounding box center [727, 594] width 1454 height 1554
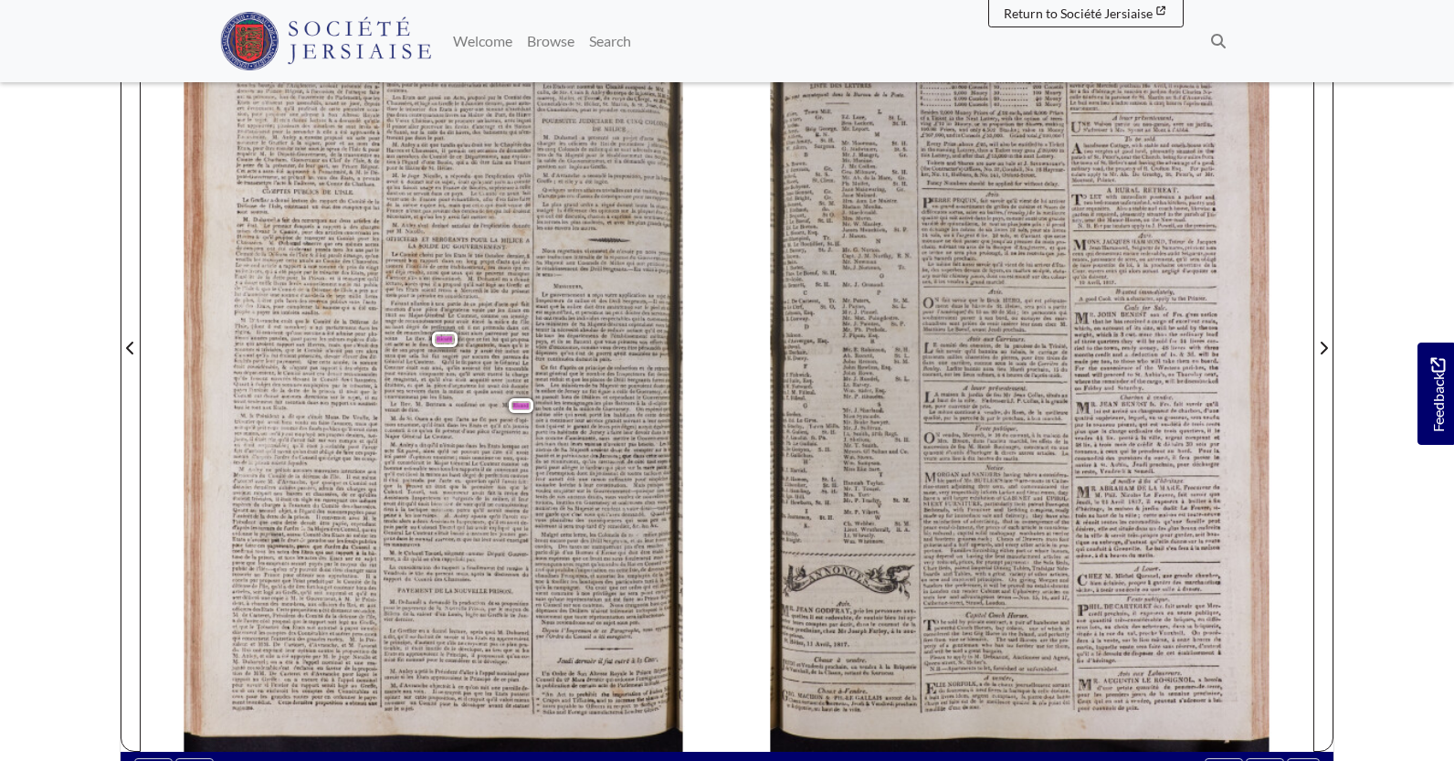
scroll to position [365, 0]
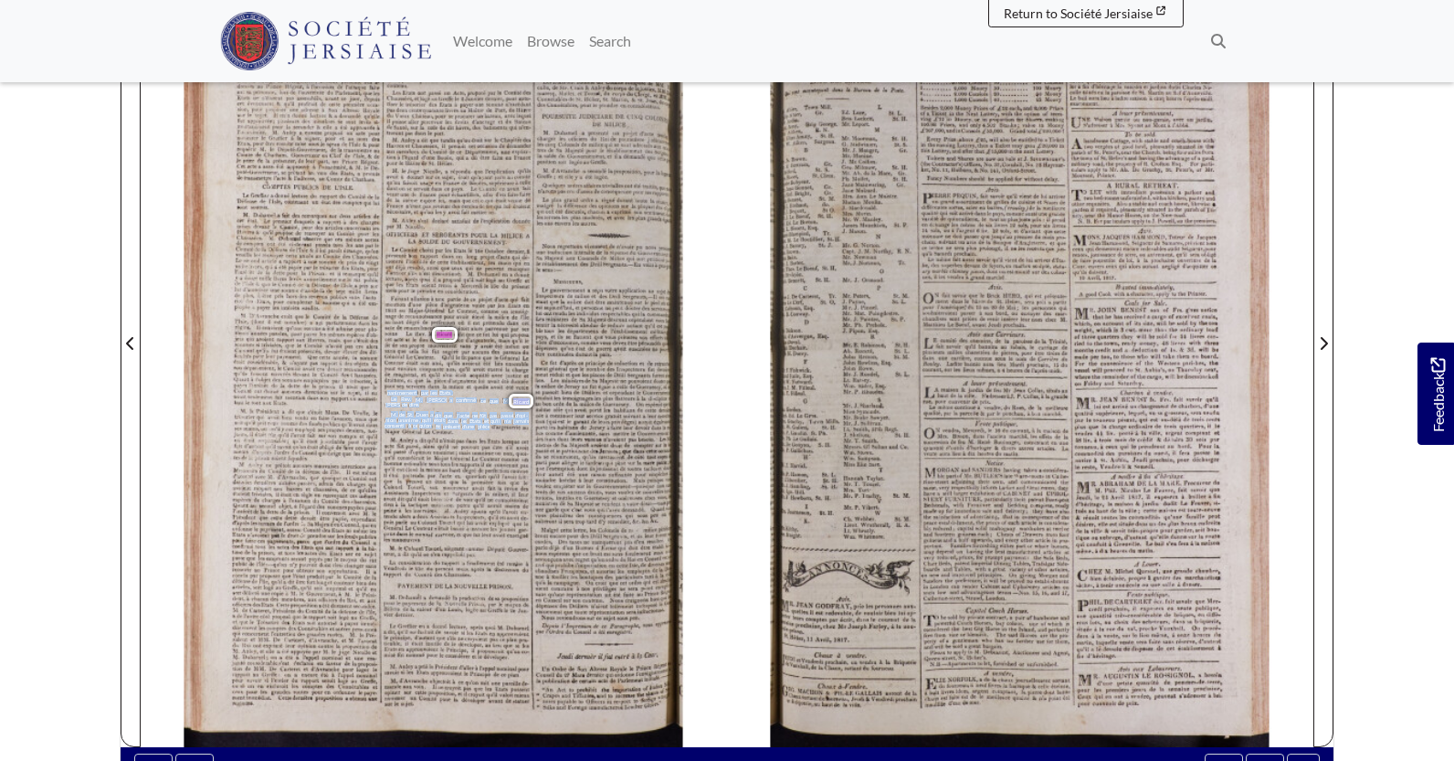
drag, startPoint x: 389, startPoint y: 395, endPoint x: 493, endPoint y: 428, distance: 109.5
click at [493, 428] on div "Le Comité choisi par les Etats le 16e Octobre dernier , à montre l'inutilité de…" at bounding box center [458, 341] width 146 height 187
click at [460, 463] on span "rapports" at bounding box center [469, 464] width 19 height 6
drag, startPoint x: 391, startPoint y: 397, endPoint x: 449, endPoint y: 417, distance: 61.5
click at [449, 417] on div "Le Comité choisi par les Etats le 16e Octobre dernier , à montre l'inutilité de…" at bounding box center [458, 341] width 146 height 187
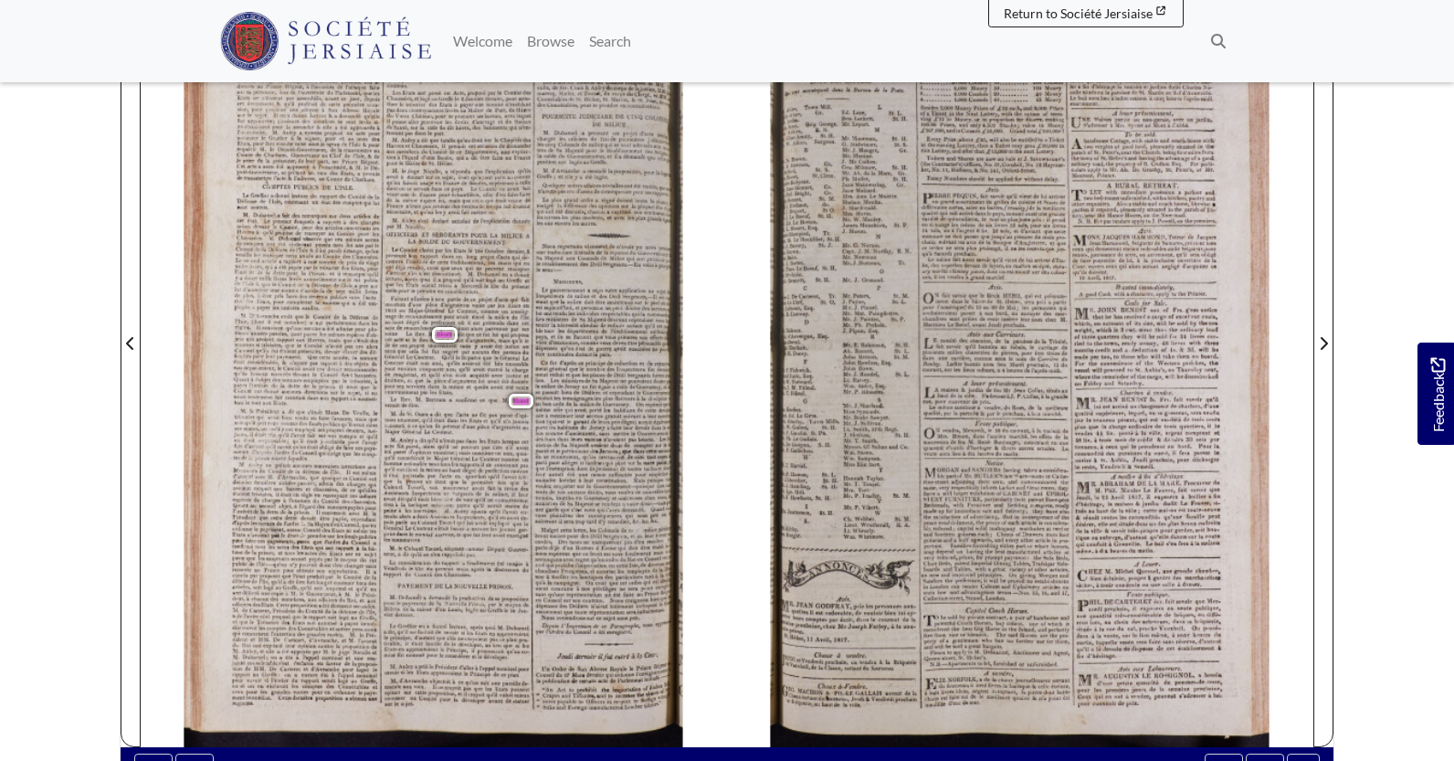
click at [1402, 46] on nav "Menu Welcome" at bounding box center [727, 41] width 1454 height 82
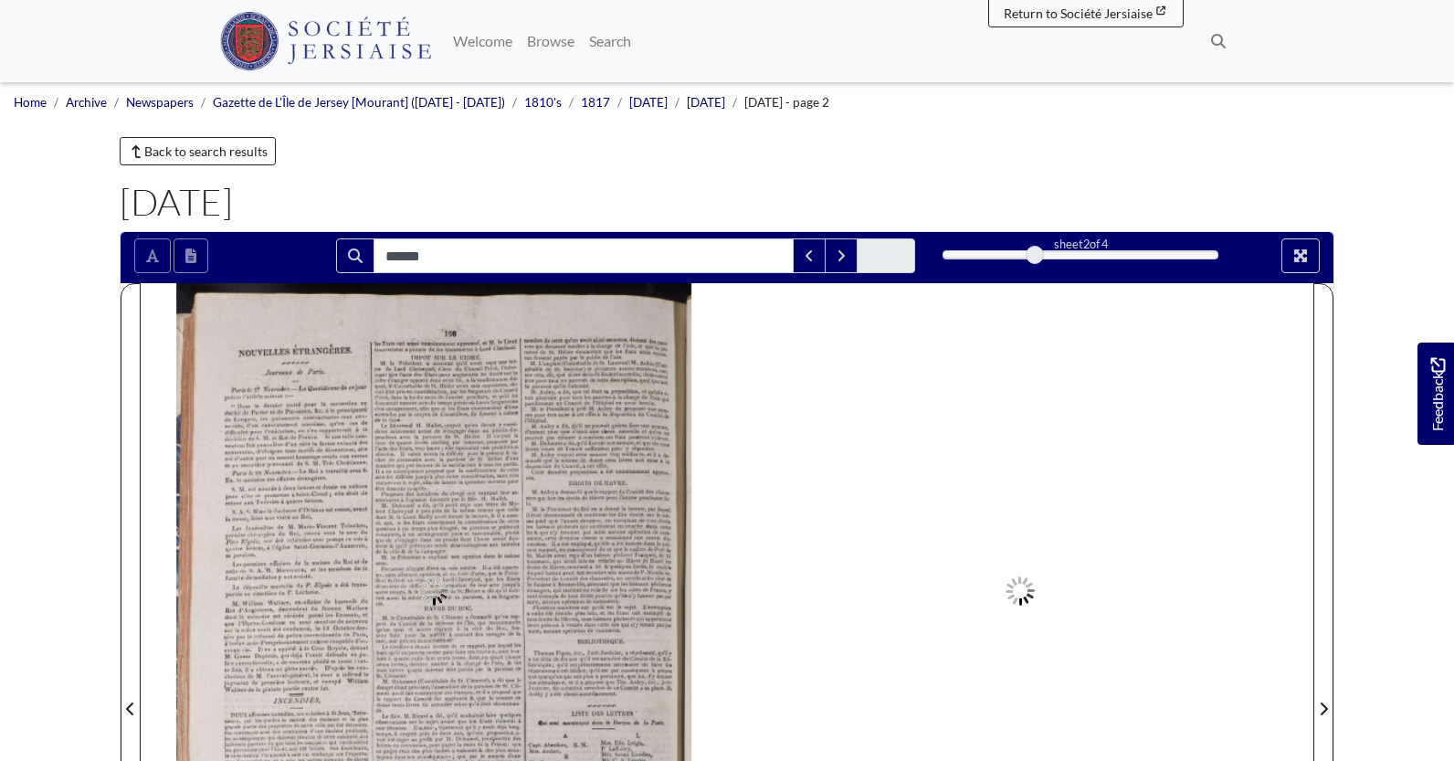
type input "******"
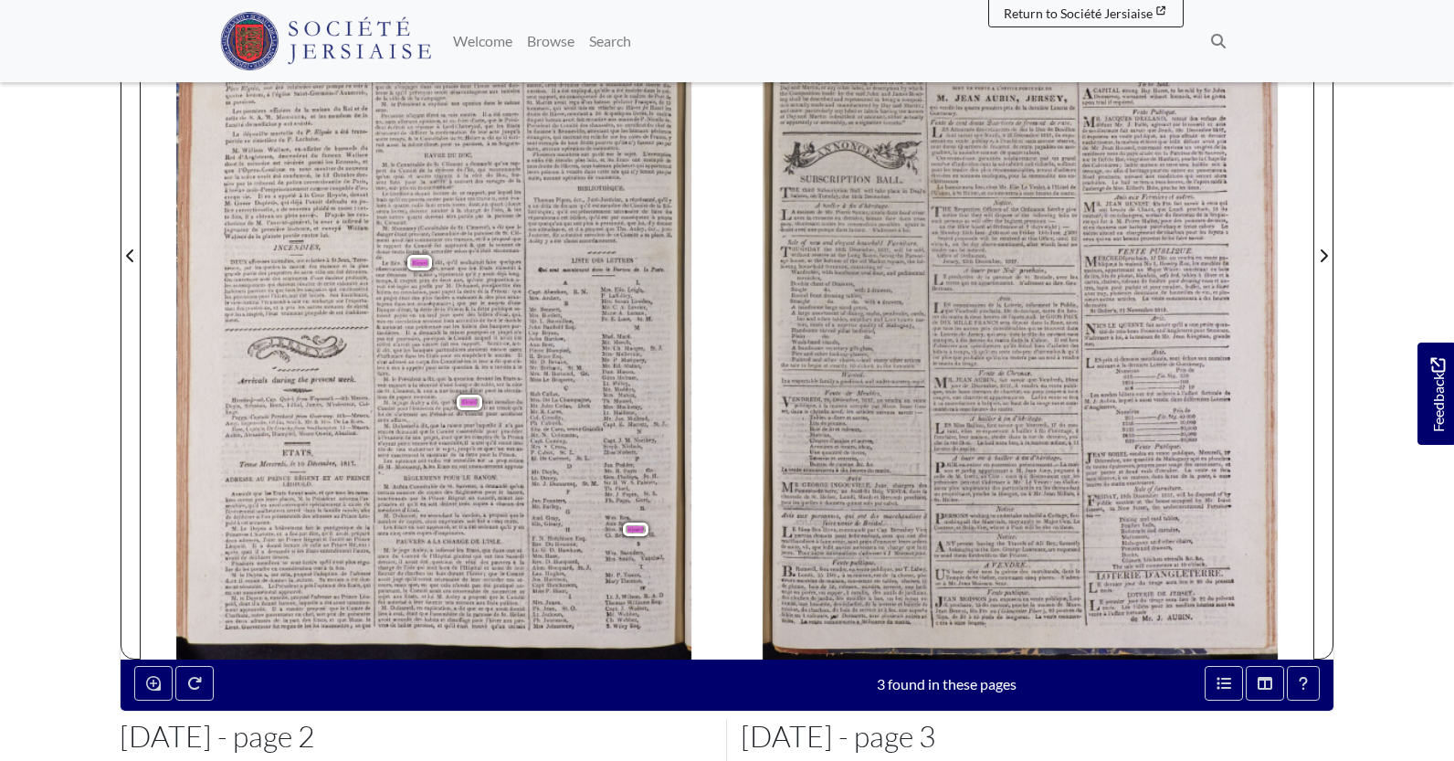
scroll to position [457, 0]
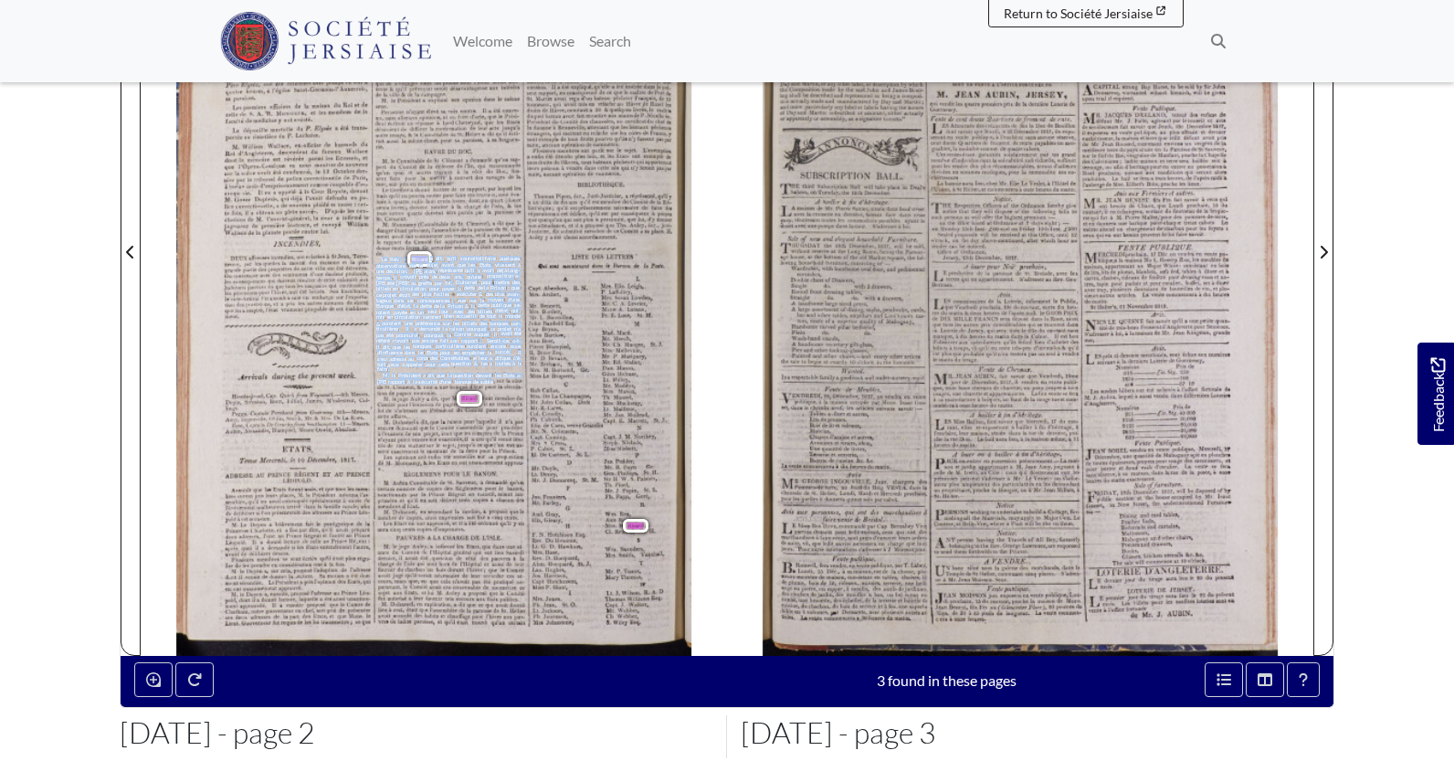
drag, startPoint x: 382, startPoint y: 259, endPoint x: 494, endPoint y: 378, distance: 164.2
click at [494, 378] on div "M , le Connétable de St [PERSON_NAME] a demandé qu'un rap- port du Comité de la…" at bounding box center [450, 317] width 148 height 319
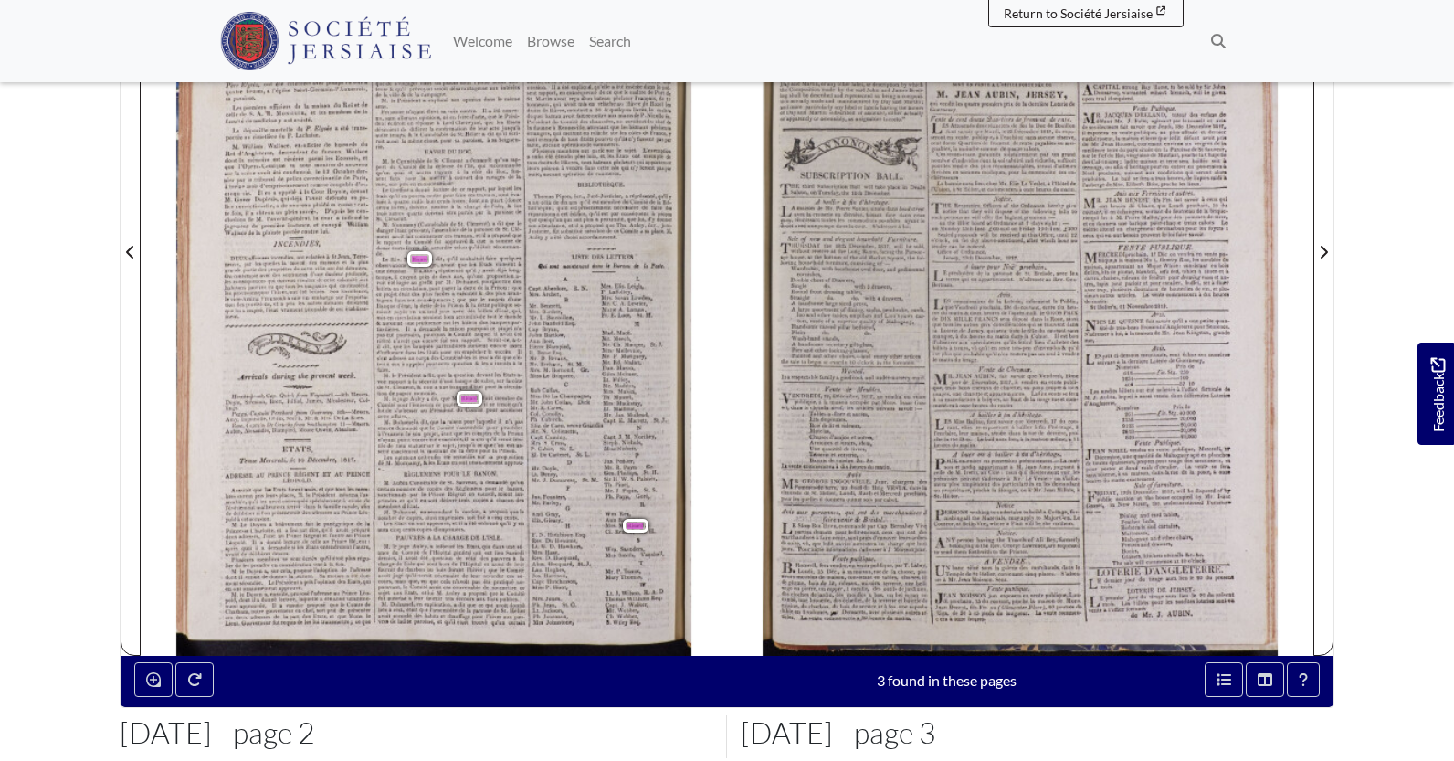
drag, startPoint x: 450, startPoint y: 309, endPoint x: 407, endPoint y: 260, distance: 64.7
click at [407, 260] on span "Ricard" at bounding box center [419, 259] width 25 height 16
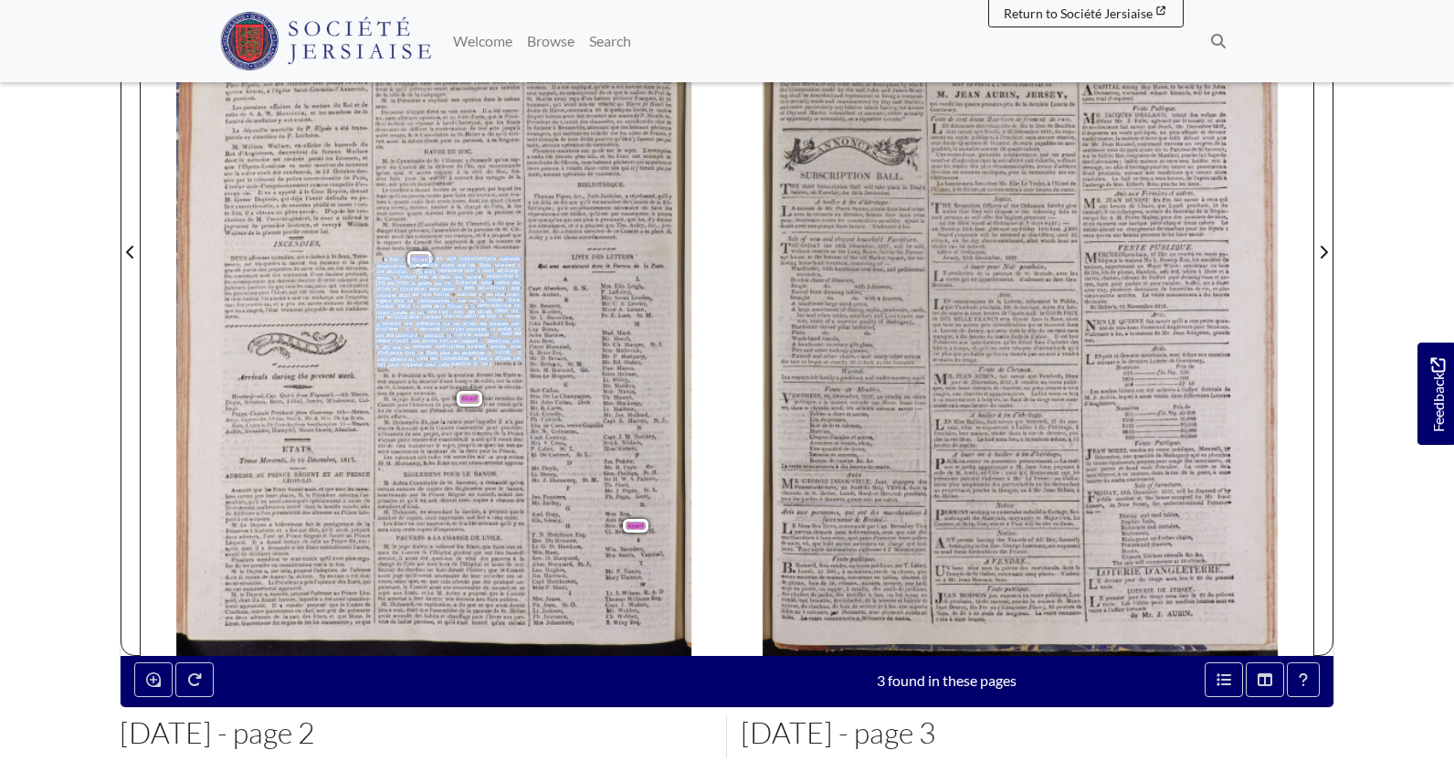
drag, startPoint x: 384, startPoint y: 257, endPoint x: 494, endPoint y: 362, distance: 152.5
click at [494, 362] on div "M , le Connétable de St [PERSON_NAME] a demandé qu'un rap- port du Comité de la…" at bounding box center [450, 317] width 148 height 319
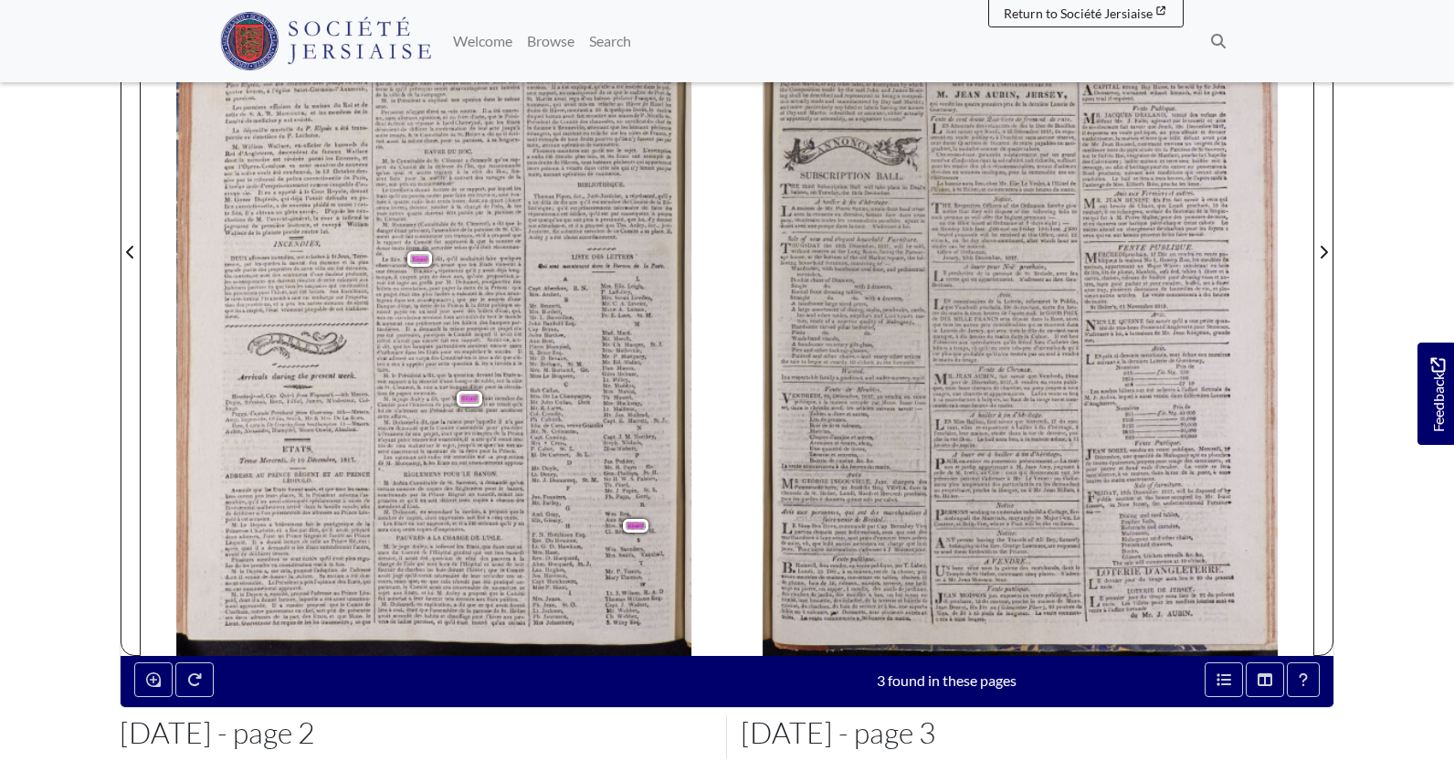
click at [81, 336] on body "Menu" at bounding box center [727, 320] width 1454 height 1554
drag, startPoint x: 385, startPoint y: 375, endPoint x: 502, endPoint y: 433, distance: 130.7
click at [502, 433] on div "M , le Connétable de St Clément a demandé qu'un rap- port du Comité de la défen…" at bounding box center [450, 317] width 148 height 319
click at [523, 481] on span "qu'un" at bounding box center [517, 483] width 15 height 5
drag, startPoint x: 533, startPoint y: 517, endPoint x: 655, endPoint y: 536, distance: 123.0
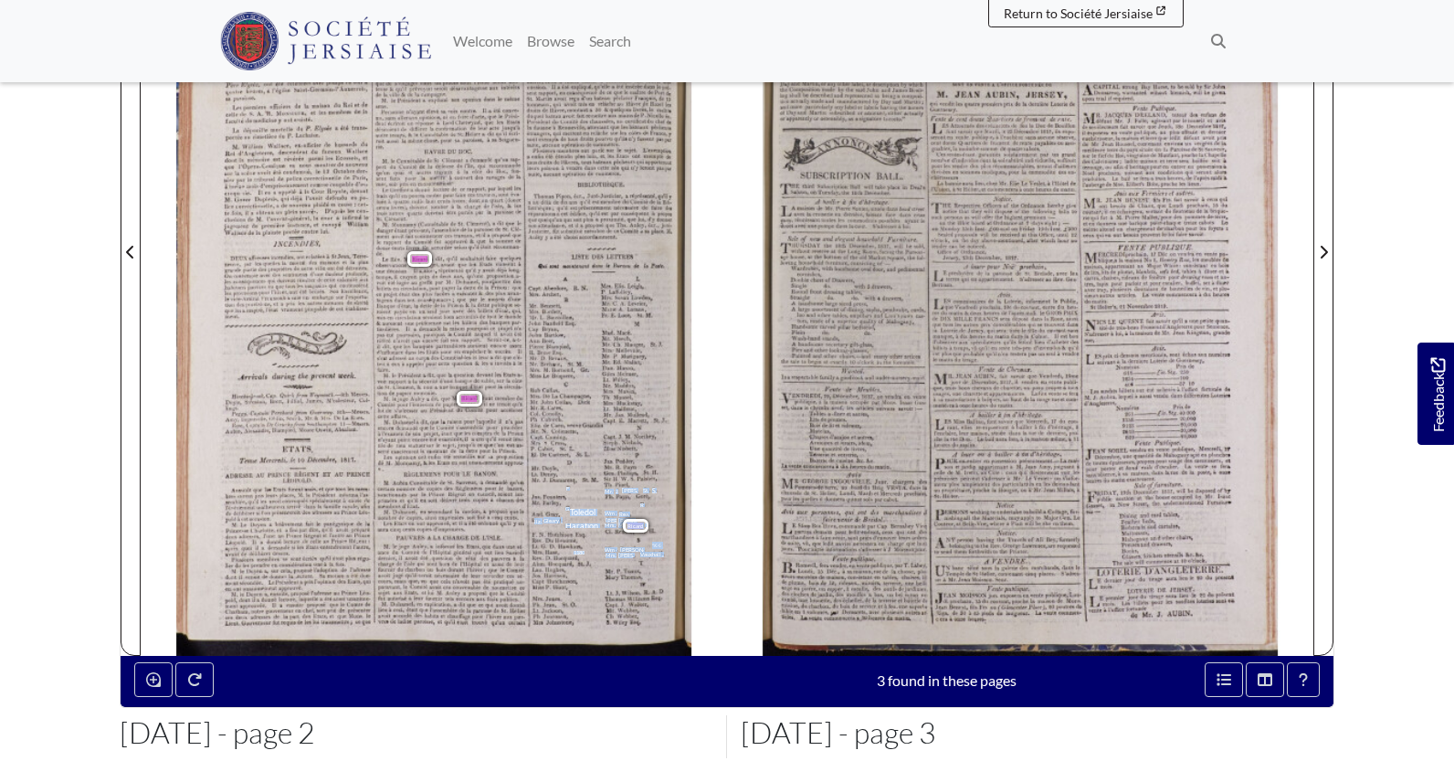
click at [655, 536] on div "NOUVELLES ÉTRANGÈRES . Journaux de Paris . 198 les Etats ont aussi unanimement …" at bounding box center [451, 240] width 551 height 829
click at [1384, 44] on nav "Menu Welcome" at bounding box center [727, 41] width 1454 height 82
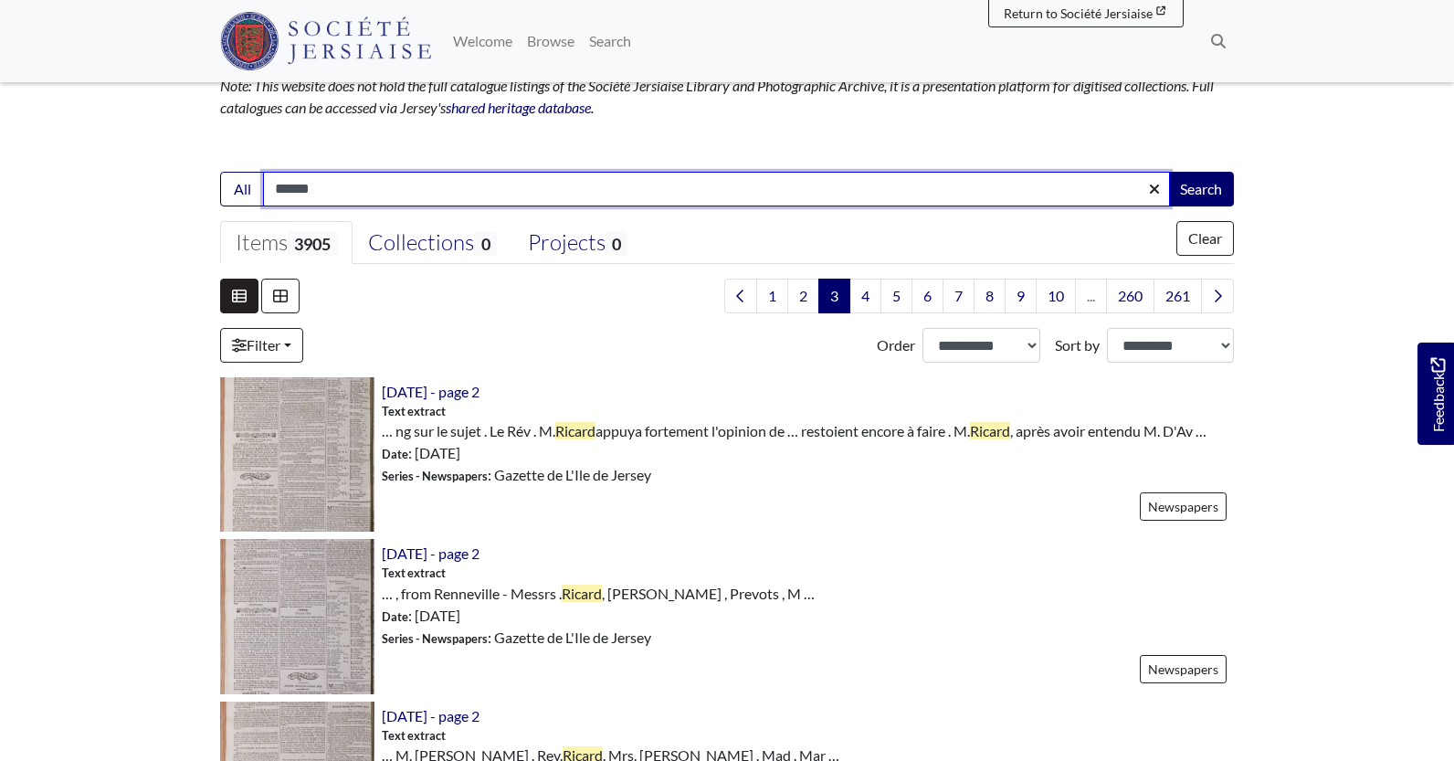
scroll to position [365, 0]
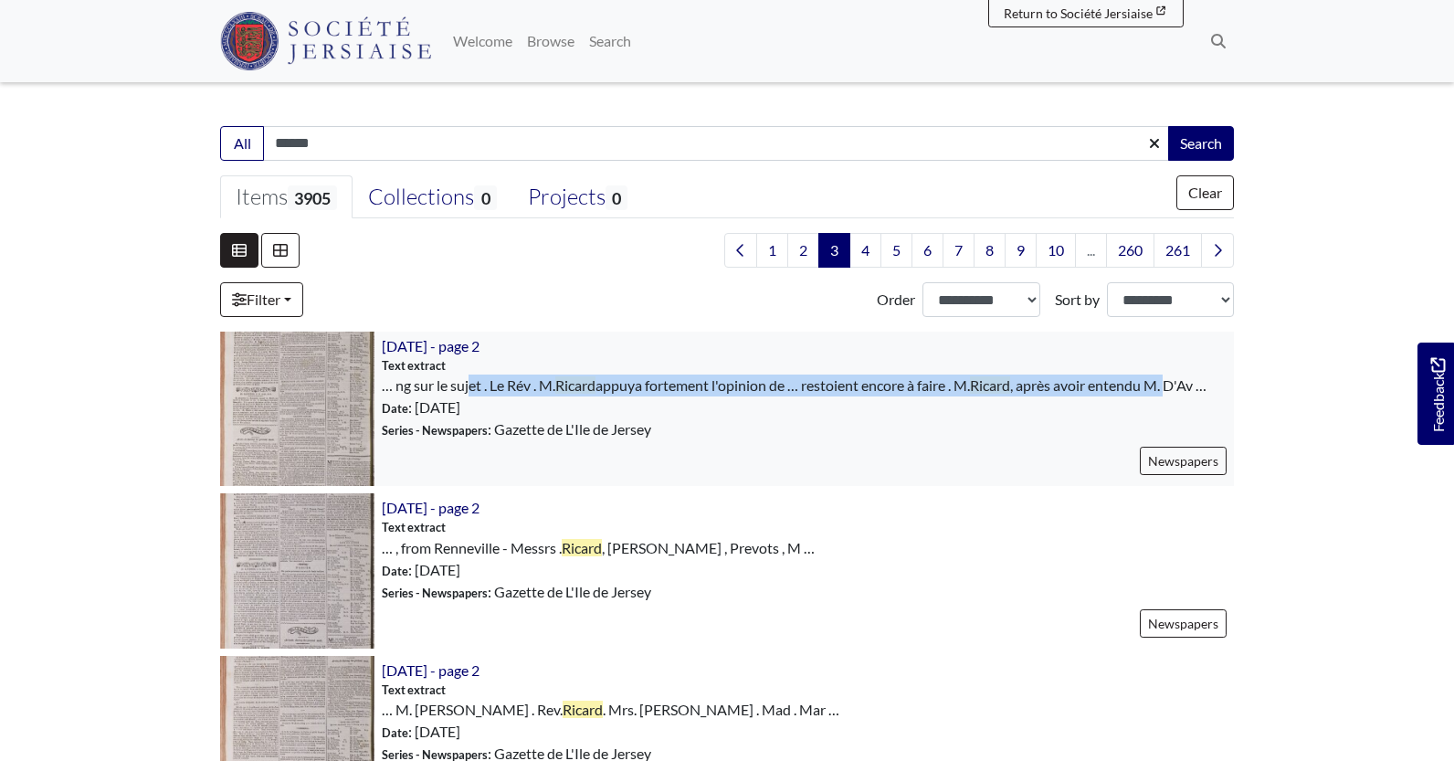
drag, startPoint x: 396, startPoint y: 386, endPoint x: 1088, endPoint y: 384, distance: 691.5
click at [1179, 384] on span "… ng sur le sujet . Le Rév . [PERSON_NAME] appuya fortement l'opinion de … rest…" at bounding box center [794, 386] width 825 height 22
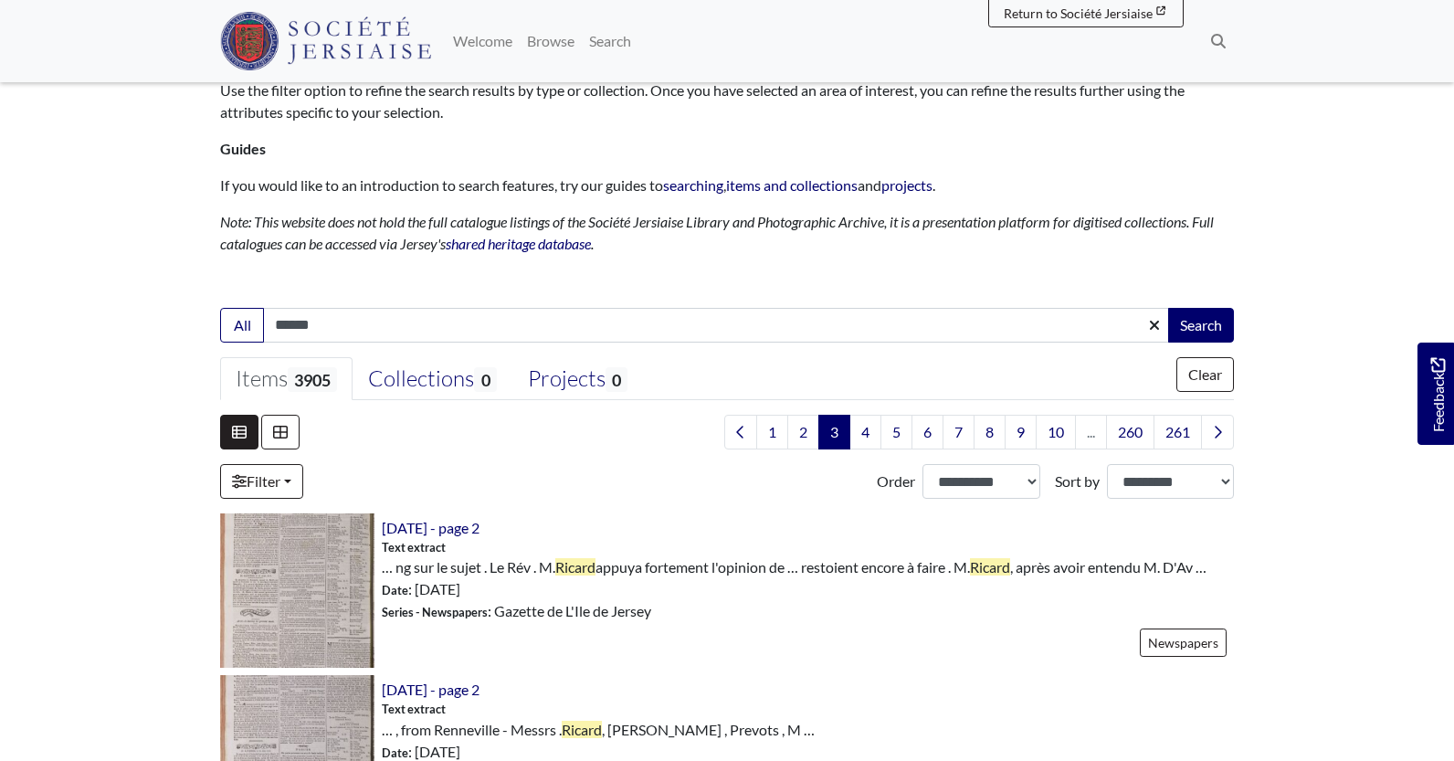
scroll to position [0, 0]
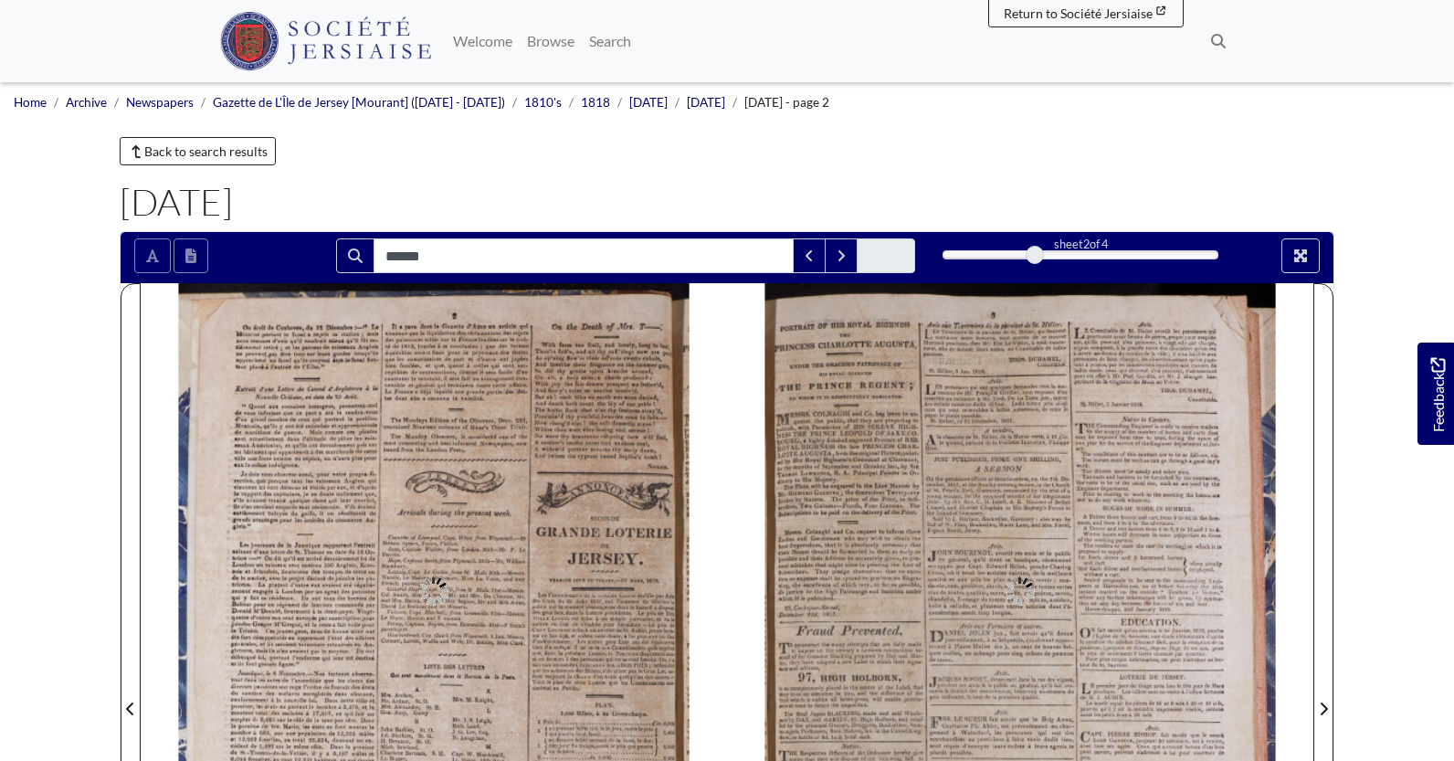
type input "******"
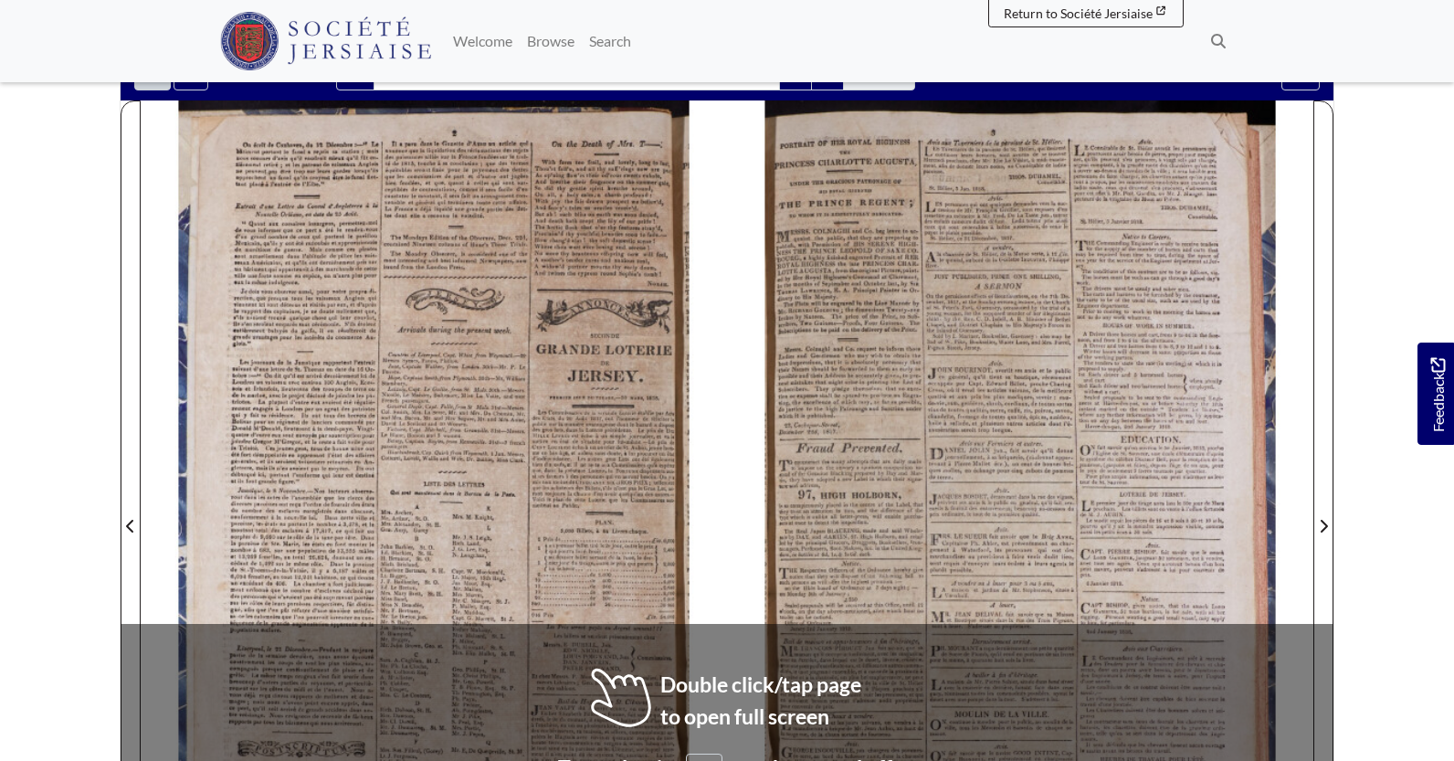
scroll to position [274, 0]
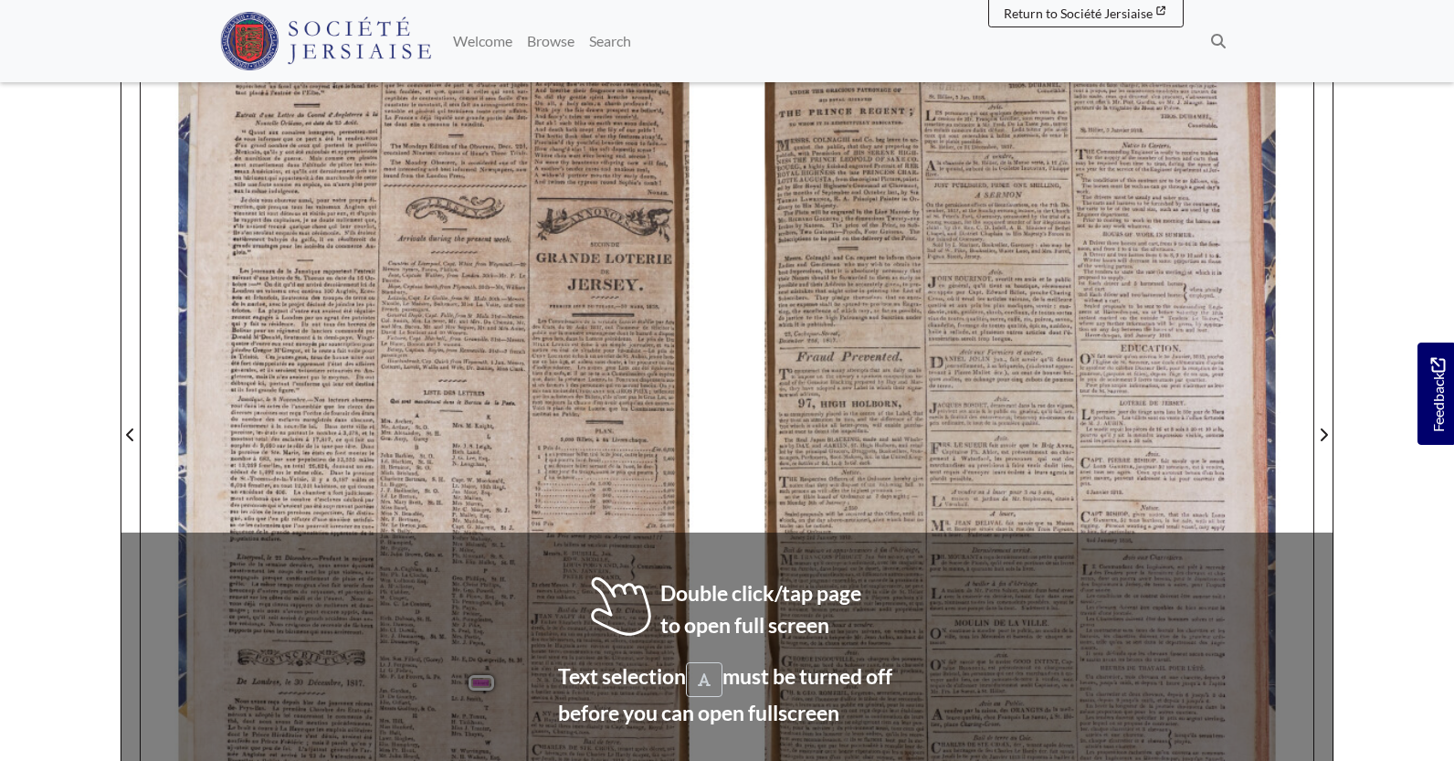
click at [288, 457] on span "une" at bounding box center [290, 459] width 8 height 6
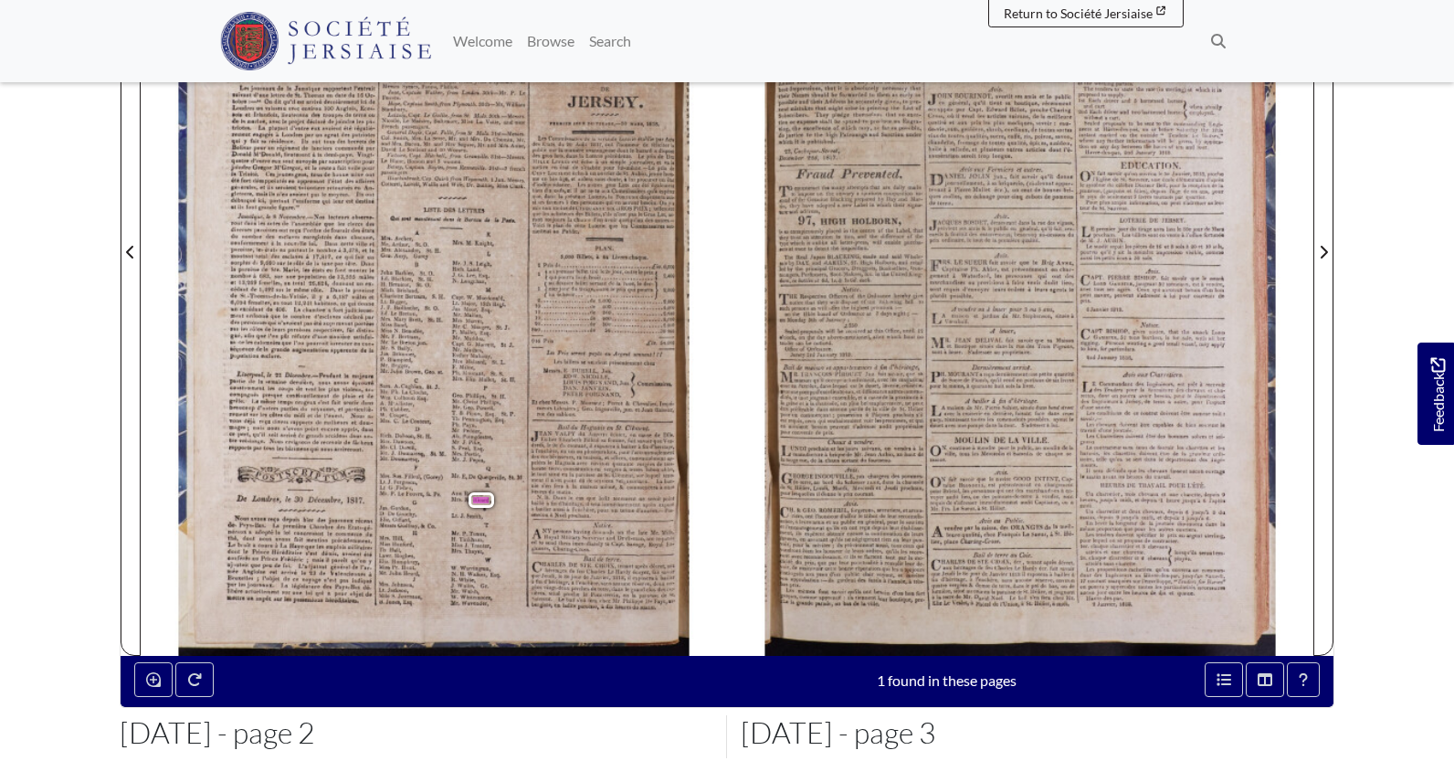
scroll to position [365, 0]
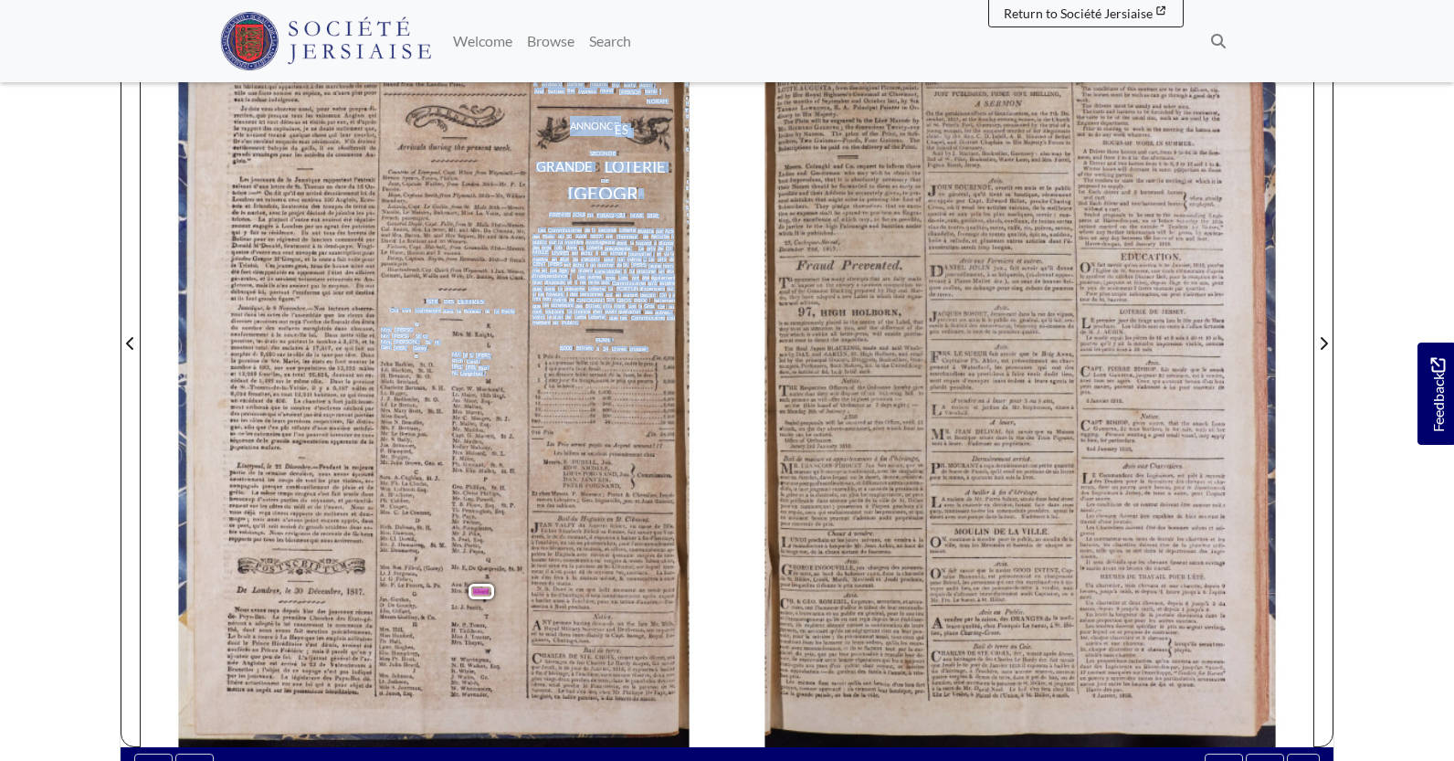
drag, startPoint x: 426, startPoint y: 301, endPoint x: 491, endPoint y: 329, distance: 71.6
click at [491, 329] on div "On écrit de Cuxhaven , du 12 Décembre : - " Le batiment portant le fanal a repr…" at bounding box center [452, 332] width 549 height 829
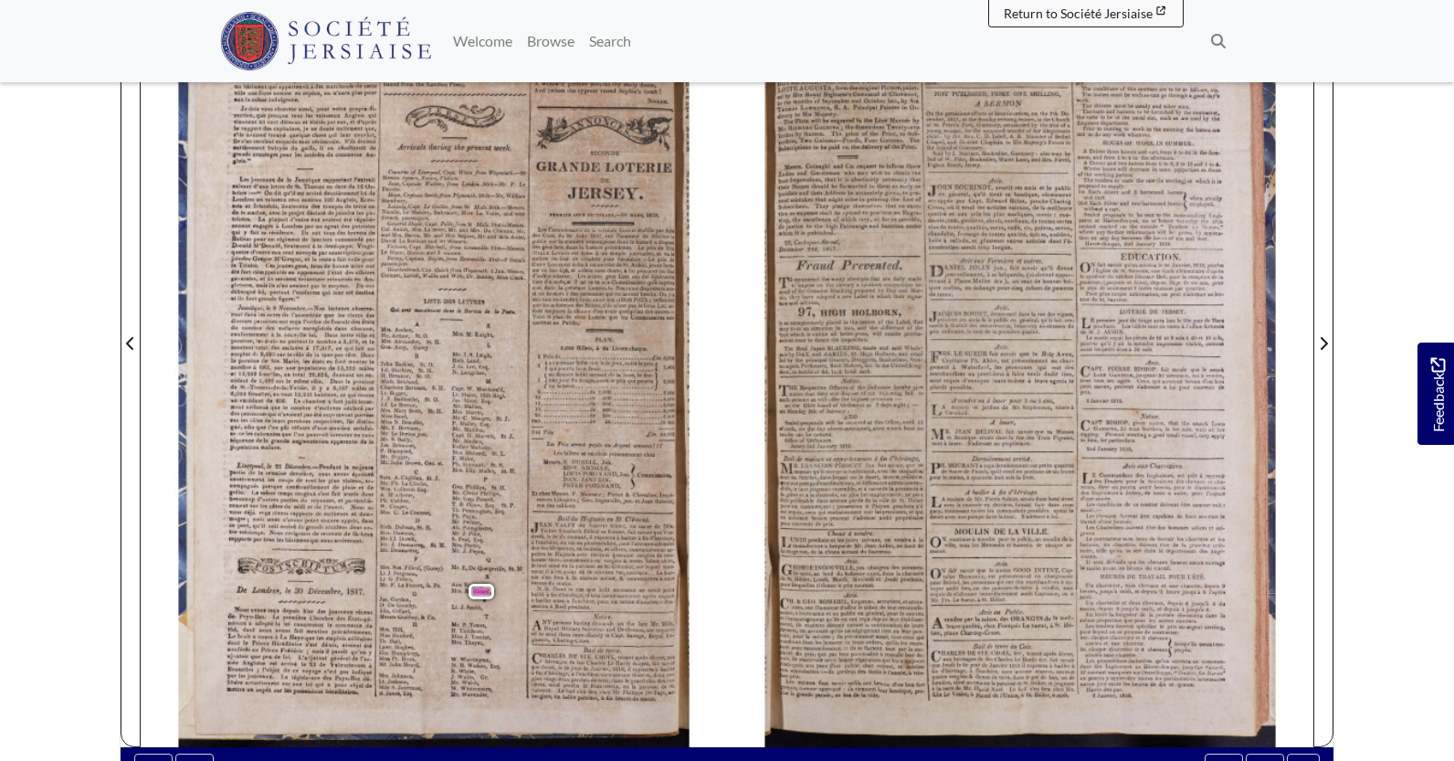
drag, startPoint x: 459, startPoint y: 306, endPoint x: 82, endPoint y: 312, distance: 377.3
click at [82, 312] on body "Menu" at bounding box center [727, 412] width 1454 height 1554
click at [425, 298] on div "On écrit de Cuxhaven , du 12 Décembre : - " Le batiment portant le fanal a repr…" at bounding box center [452, 332] width 549 height 829
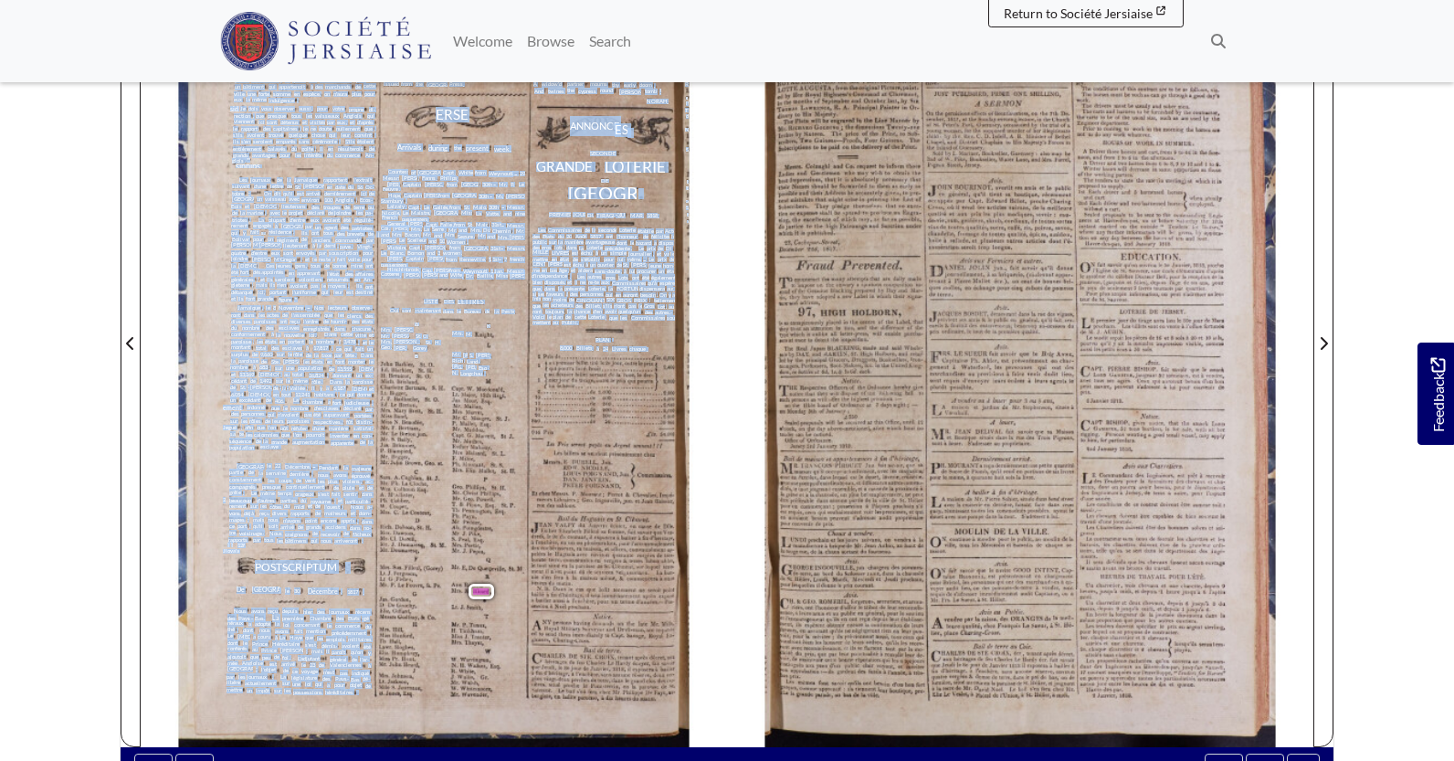
drag, startPoint x: 425, startPoint y: 298, endPoint x: 440, endPoint y: 319, distance: 26.1
click at [474, 333] on div "On écrit de Cuxhaven , du 12 Décembre : - " Le batiment portant le fanal a repr…" at bounding box center [452, 332] width 549 height 829
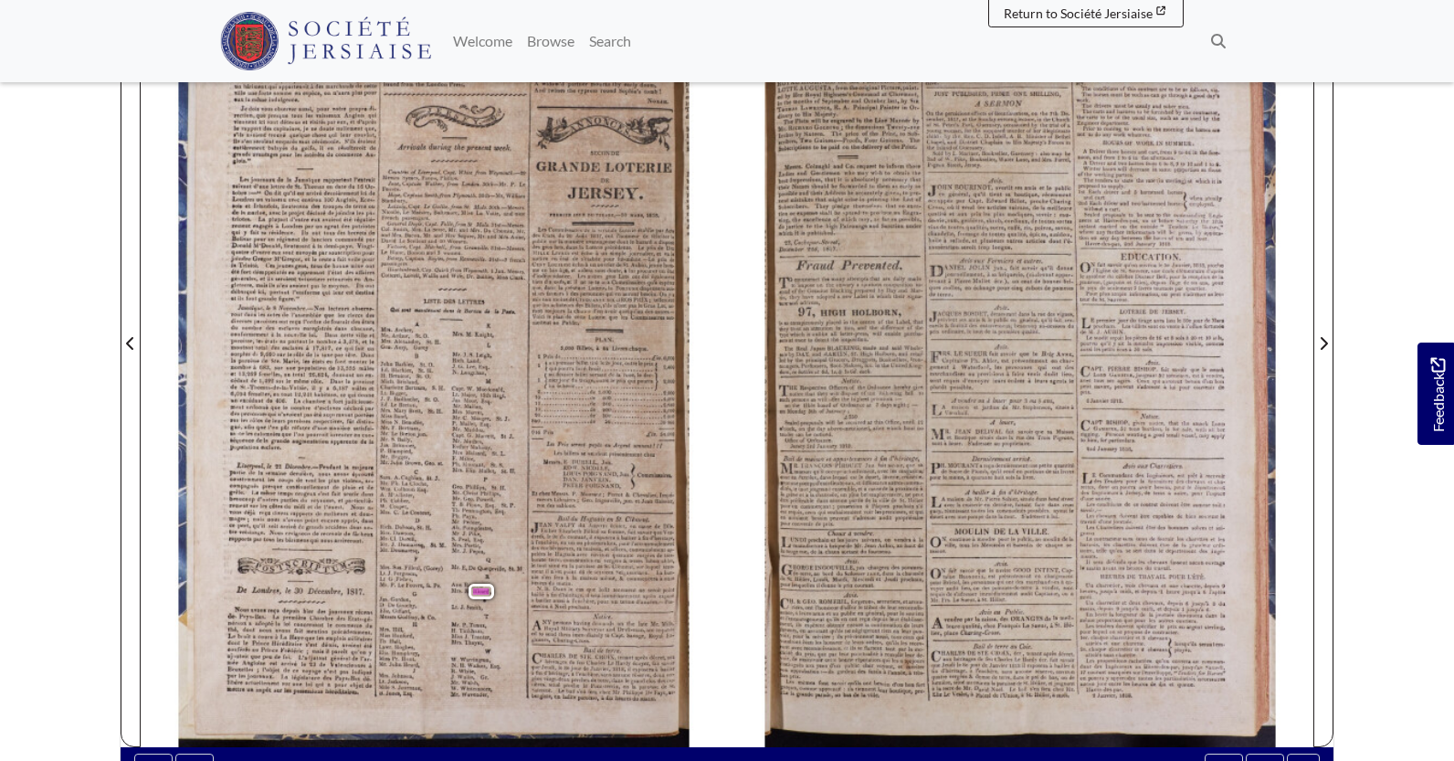
click at [45, 279] on body "Menu" at bounding box center [727, 412] width 1454 height 1554
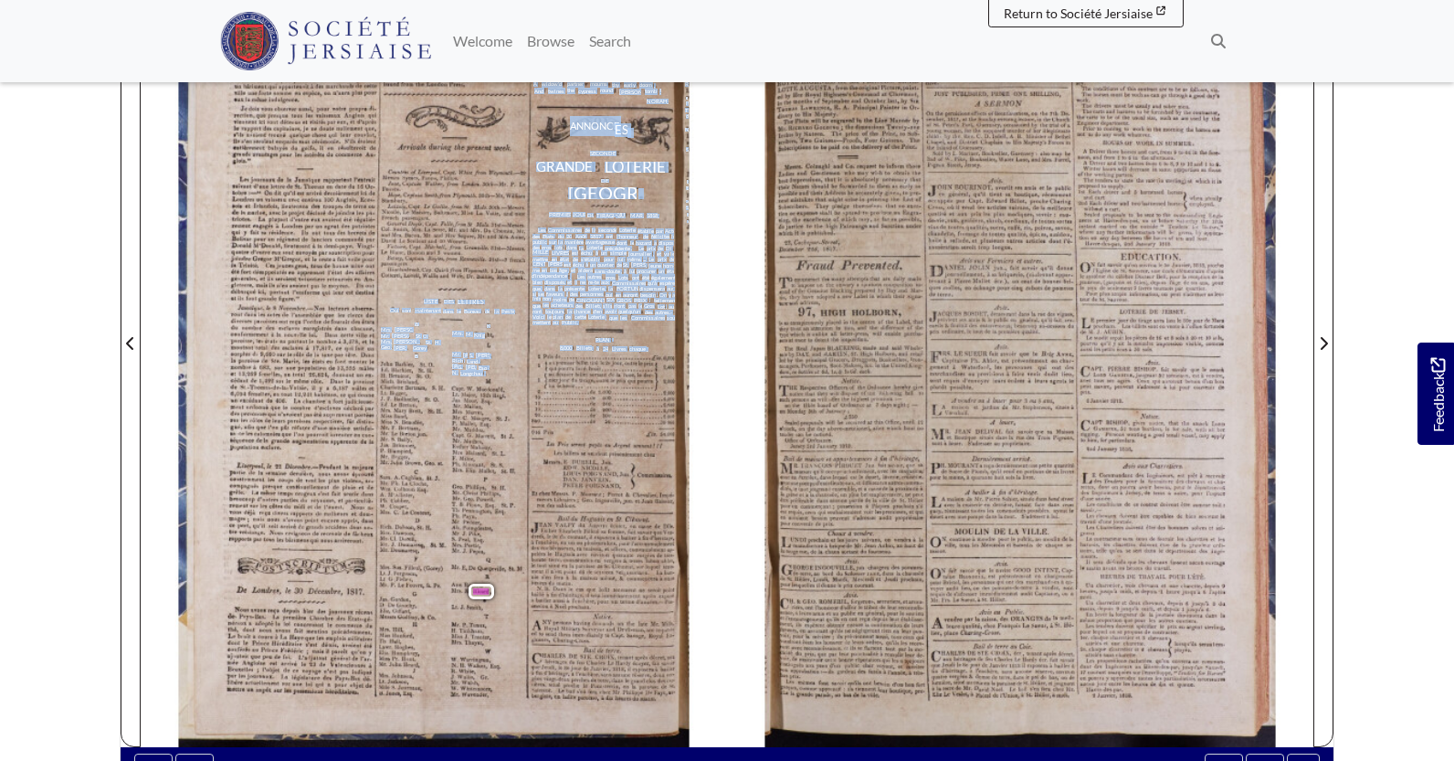
drag, startPoint x: 425, startPoint y: 300, endPoint x: 484, endPoint y: 335, distance: 69.2
click at [484, 335] on div "On écrit de Cuxhaven , du 12 Décembre : - " Le batiment portant le fanal a repr…" at bounding box center [452, 332] width 549 height 829
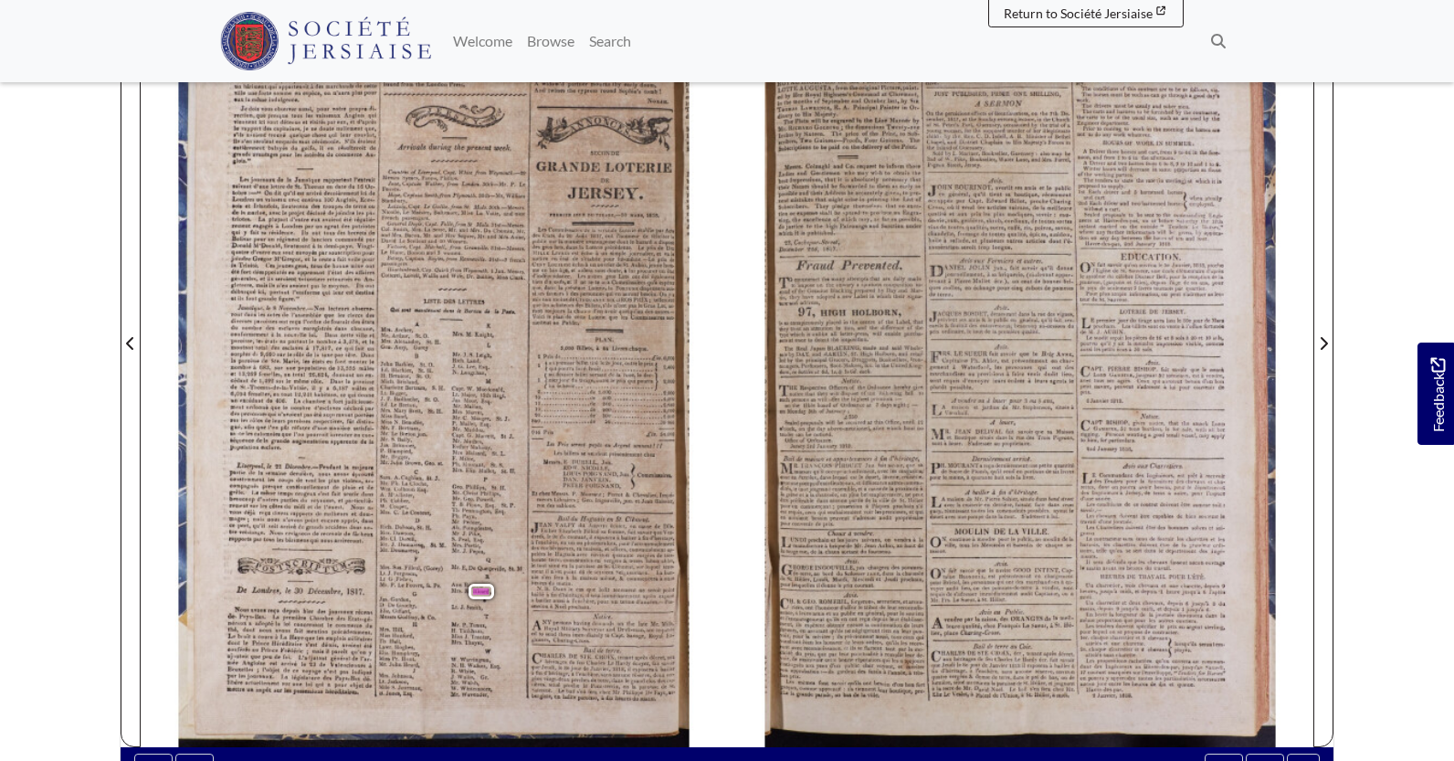
click at [93, 317] on body "Menu" at bounding box center [727, 412] width 1454 height 1554
